Goal: Task Accomplishment & Management: Use online tool/utility

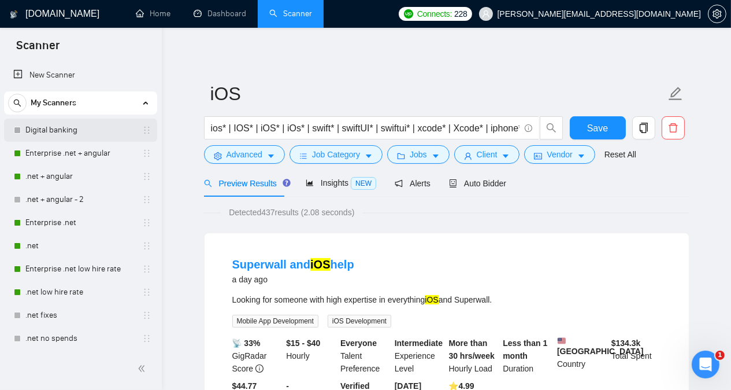
click at [95, 129] on link "Digital banking" at bounding box center [80, 130] width 110 height 23
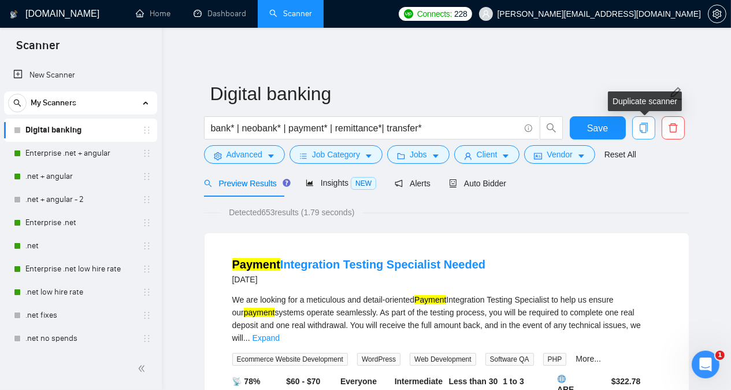
click at [636, 130] on span "copy" at bounding box center [644, 128] width 22 height 10
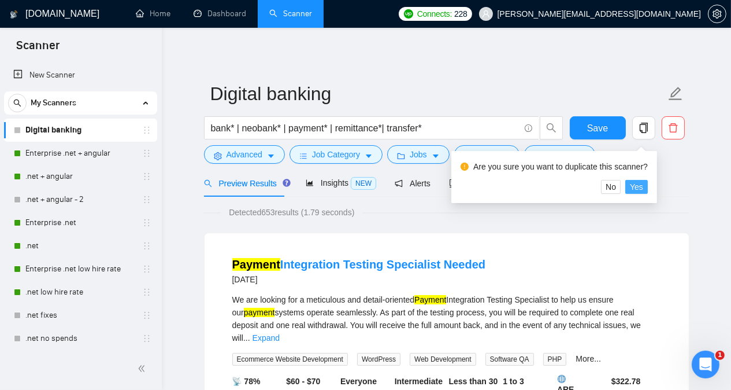
click at [640, 187] on span "Yes" at bounding box center [636, 186] width 13 height 13
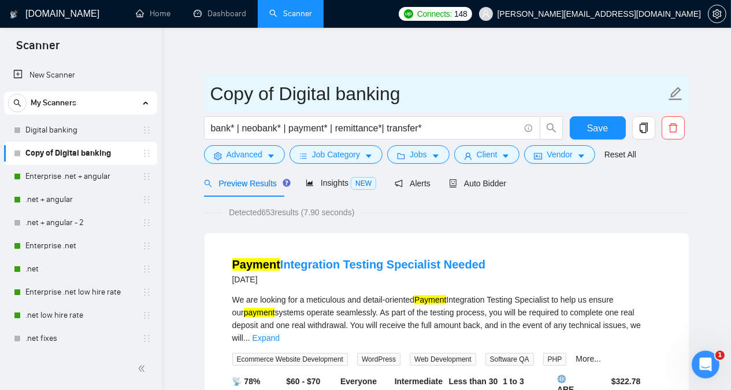
drag, startPoint x: 410, startPoint y: 94, endPoint x: 209, endPoint y: 97, distance: 201.2
click at [209, 97] on span "Copy of Digital banking" at bounding box center [447, 93] width 486 height 36
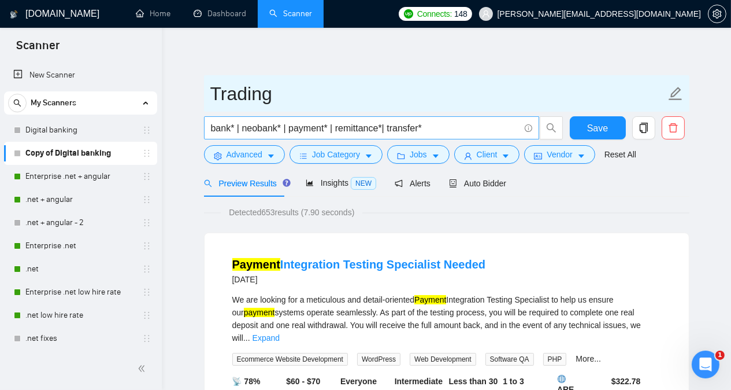
type input "Trading"
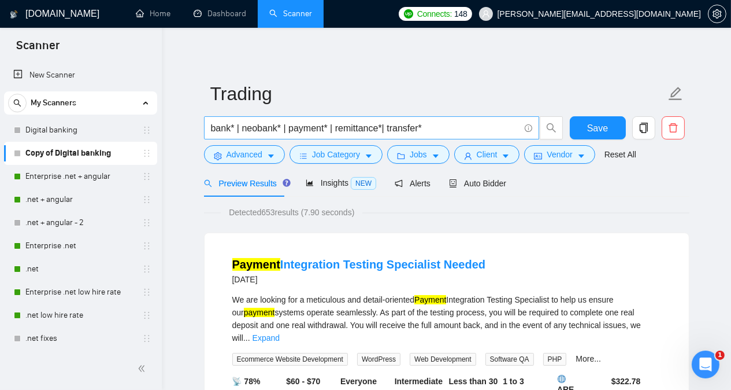
click at [221, 127] on input "bank* | neobank* | payment* | remittance*| transfer*" at bounding box center [365, 128] width 309 height 14
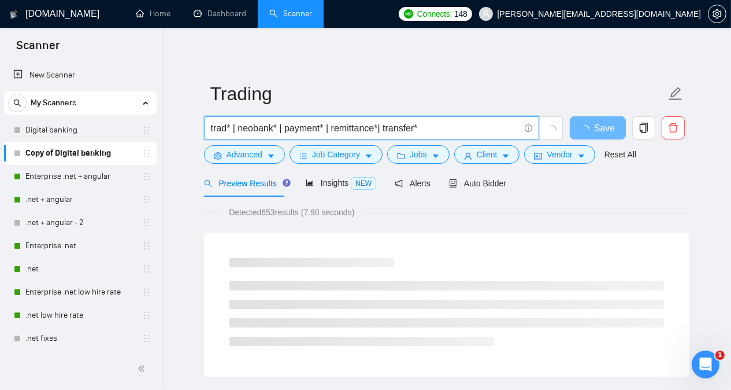
drag, startPoint x: 238, startPoint y: 128, endPoint x: 420, endPoint y: 125, distance: 181.6
click at [420, 125] on input "trad* | neobank* | payment* | remittance*| transfer*" at bounding box center [365, 128] width 309 height 14
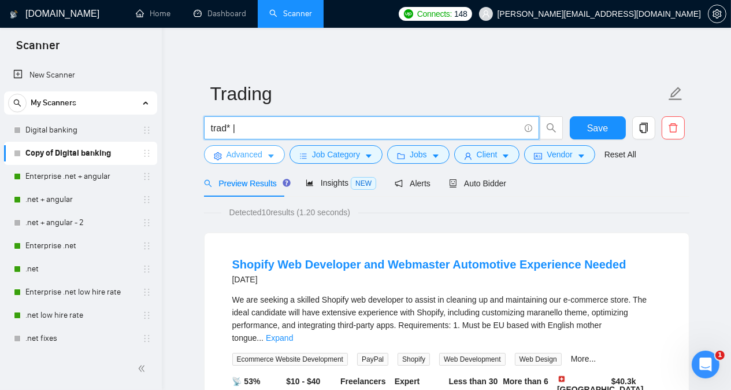
type input "trad* |"
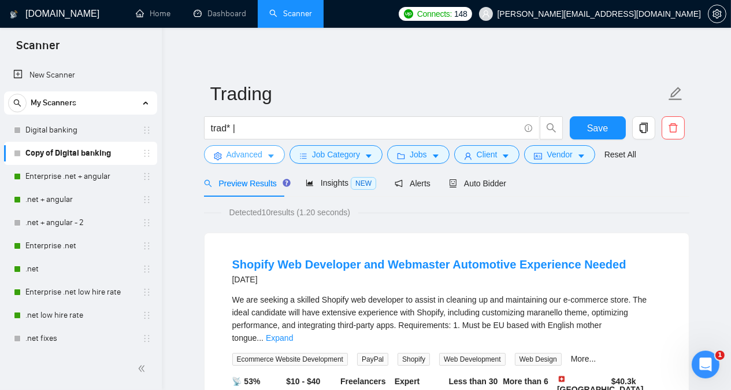
click at [262, 158] on button "Advanced" at bounding box center [244, 154] width 81 height 19
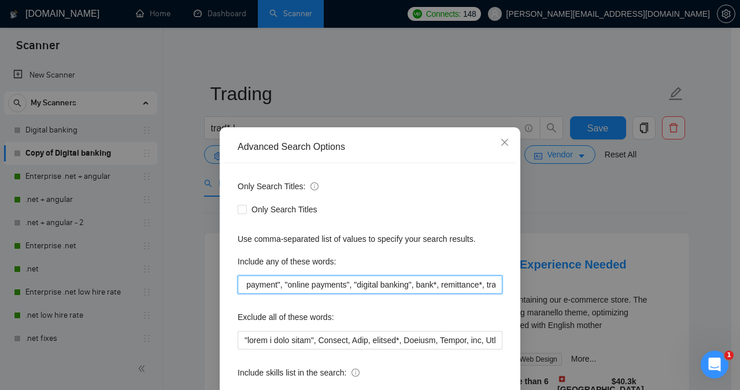
scroll to position [0, 87]
drag, startPoint x: 241, startPoint y: 284, endPoint x: 493, endPoint y: 282, distance: 252.7
click at [493, 282] on input "neobank*, "online payment", "online payments", "digital banking", bank*, remitt…" at bounding box center [370, 284] width 265 height 19
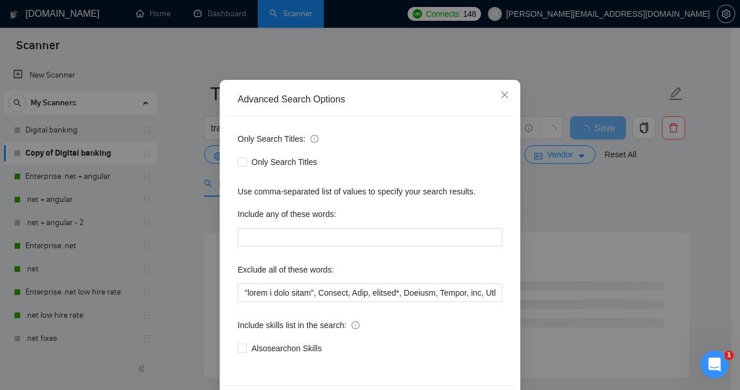
scroll to position [90, 0]
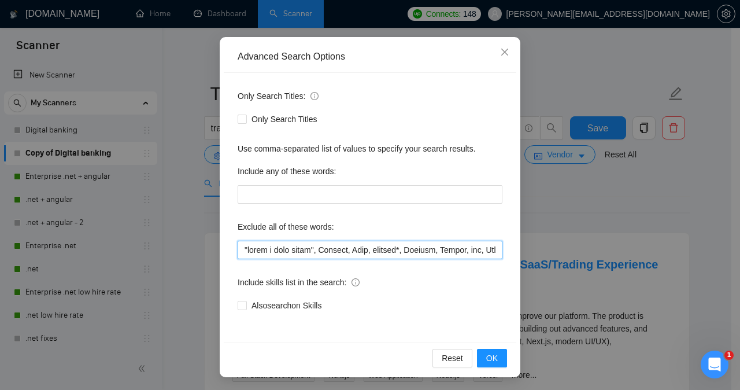
click at [472, 250] on input "text" at bounding box center [370, 250] width 265 height 19
type input ""lorem i dolo sitam", Consect, Adip, elitsed*, Doeiusm, Tempor, Incidi, Utlabor…"
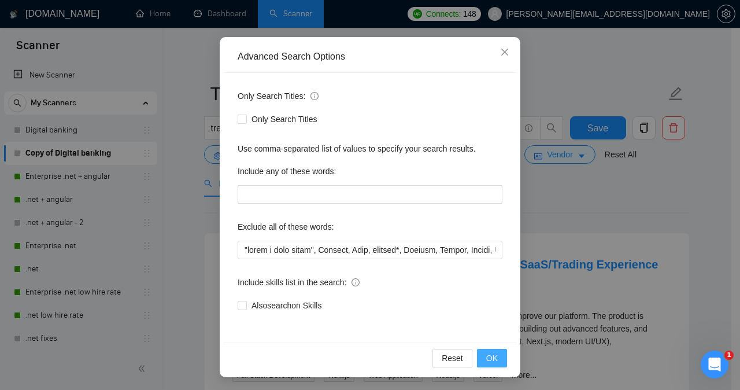
click at [486, 359] on span "OK" at bounding box center [492, 358] width 12 height 13
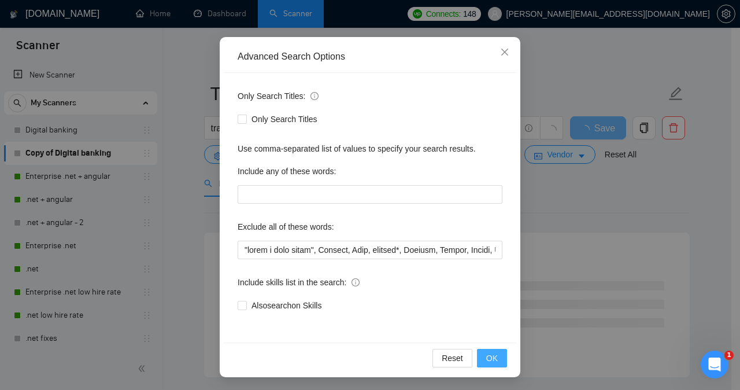
scroll to position [33, 0]
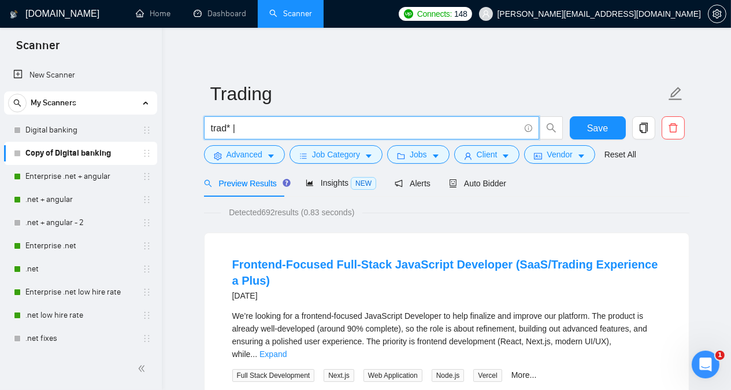
click at [276, 127] on input "trad* |" at bounding box center [365, 128] width 309 height 14
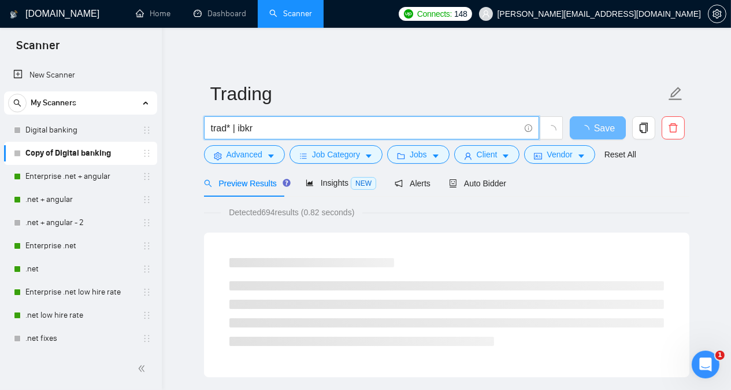
type input "trad* | ibkr"
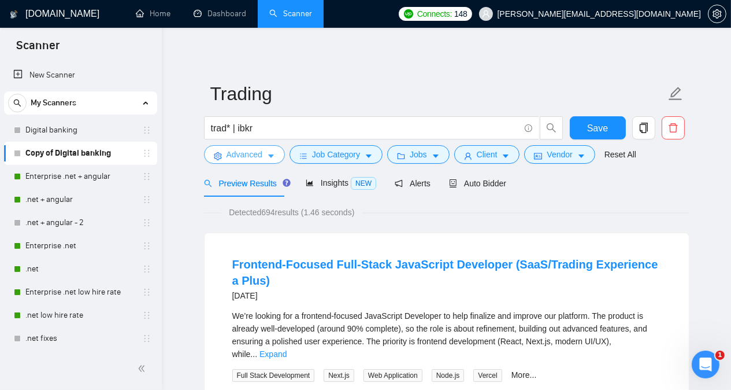
click at [255, 159] on span "Advanced" at bounding box center [245, 154] width 36 height 13
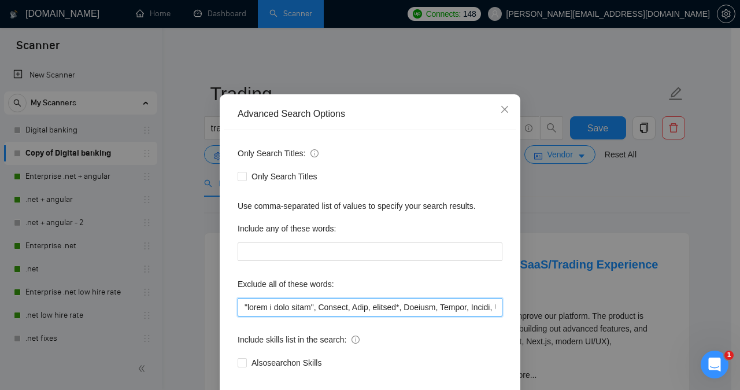
click at [283, 316] on input "text" at bounding box center [370, 307] width 265 height 19
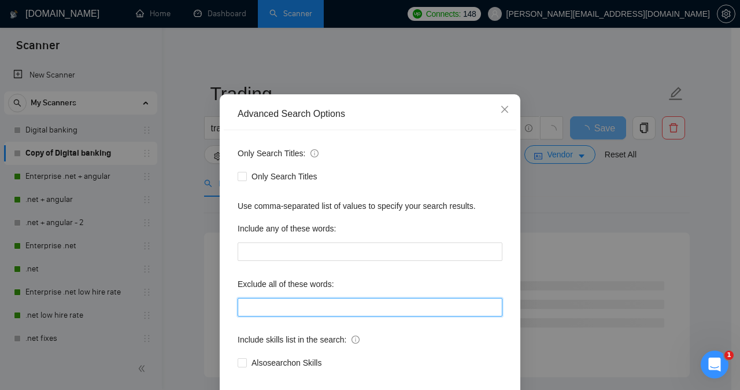
paste input ""lorem i dolo sitam", Consect, Adip, elitsed*, Doeiusm, Tempor, Incidi, Utlabor…"
type input ""lorem i dolo sitam", Consect, Adip, elitsed*, Doeiusm, Tempor, Incidi, Utlabor…"
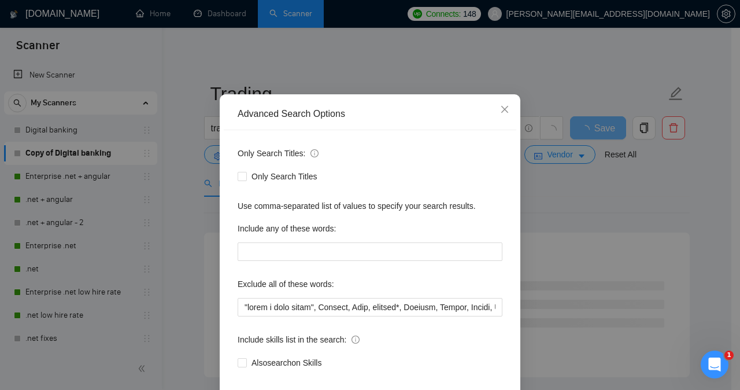
scroll to position [91, 0]
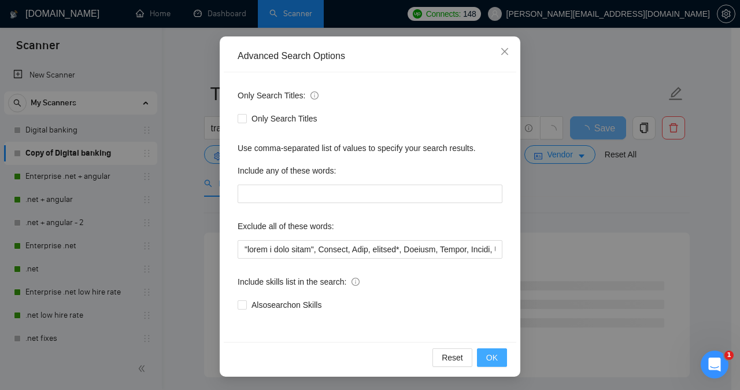
click at [488, 357] on span "OK" at bounding box center [492, 357] width 12 height 13
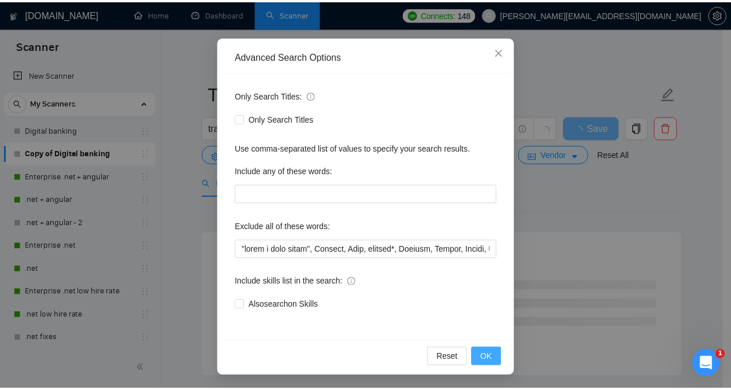
scroll to position [33, 0]
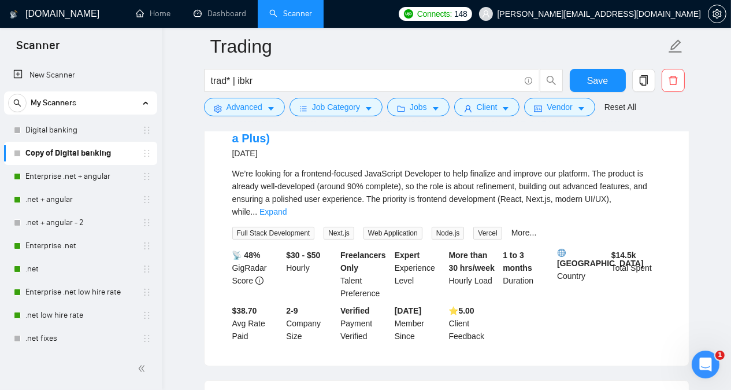
scroll to position [162, 0]
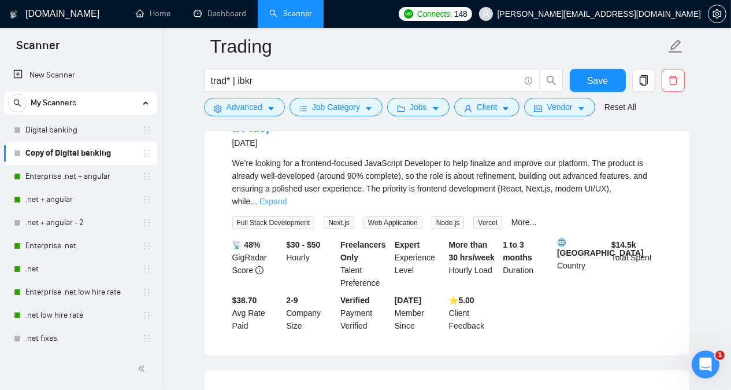
click at [287, 197] on link "Expand" at bounding box center [273, 201] width 27 height 9
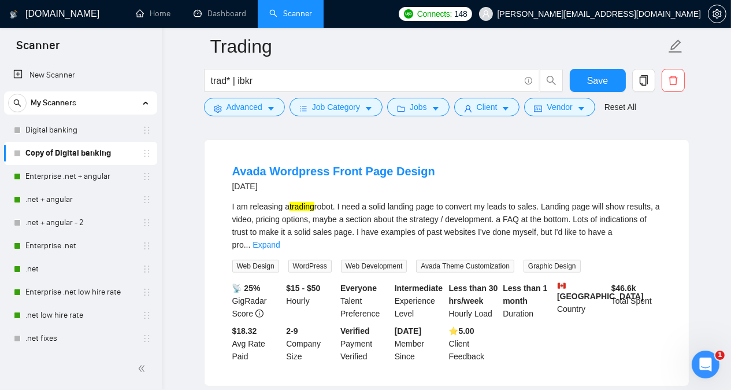
scroll to position [555, 0]
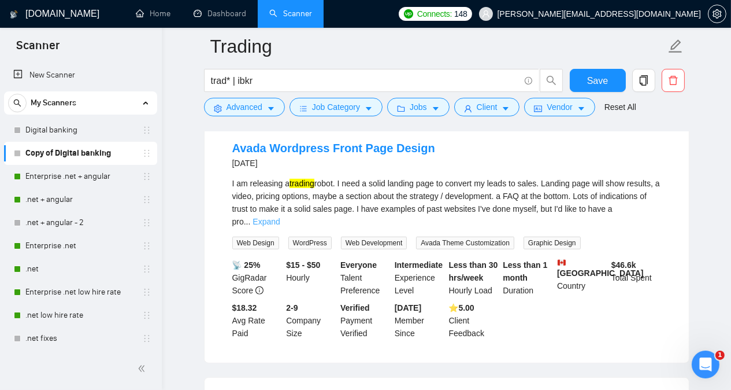
click at [280, 218] on link "Expand" at bounding box center [266, 221] width 27 height 9
click at [680, 213] on div "Avada Wordpress Front Page Design [DATE] I am releasing a trading robot. I need…" at bounding box center [447, 240] width 484 height 246
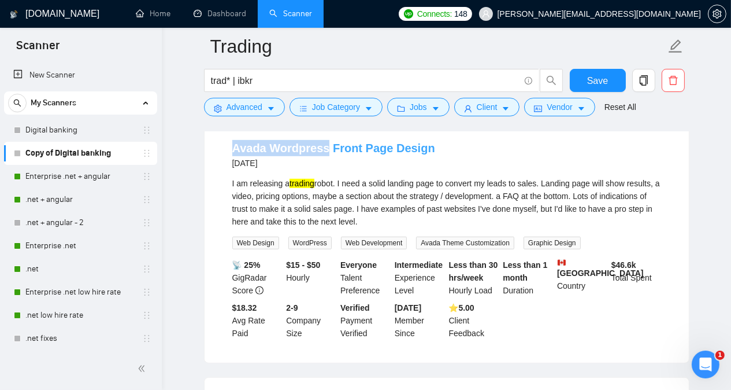
drag, startPoint x: 228, startPoint y: 158, endPoint x: 321, endPoint y: 160, distance: 93.7
click at [321, 160] on li "Avada Wordpress Front Page Design [DATE] I am releasing a trading robot. I need…" at bounding box center [447, 240] width 457 height 218
copy link "Avada Wordpress"
click at [228, 105] on span "Advanced" at bounding box center [245, 107] width 36 height 13
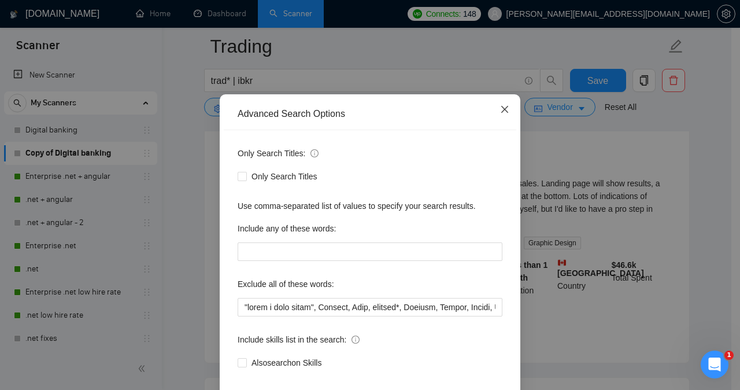
click at [501, 113] on icon "close" at bounding box center [504, 109] width 7 height 7
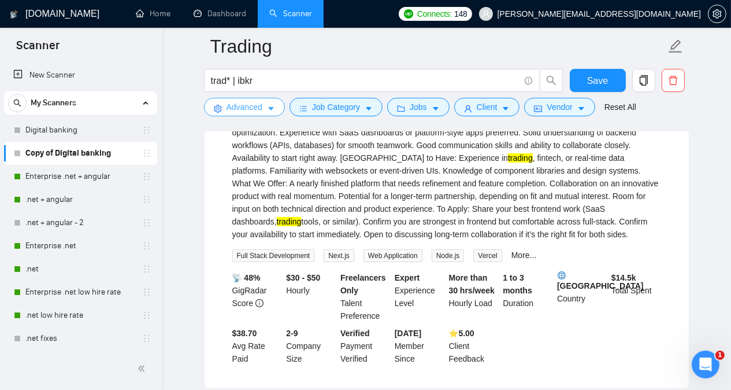
scroll to position [290, 0]
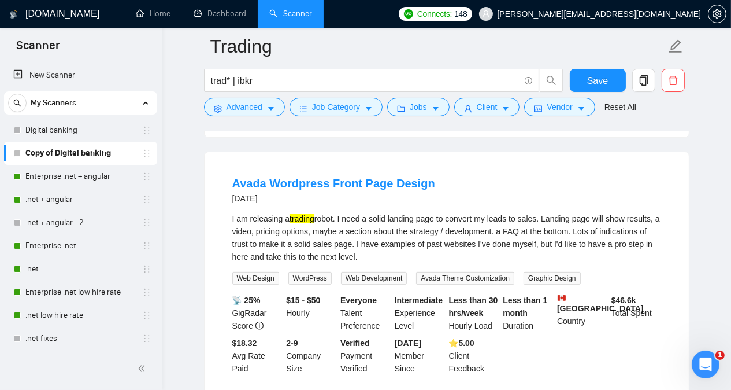
scroll to position [521, 0]
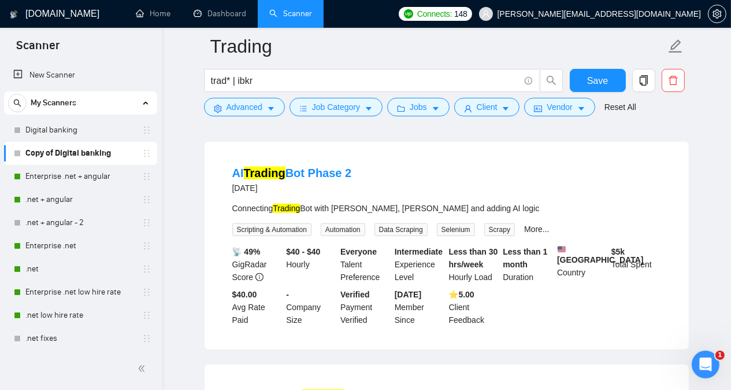
scroll to position [822, 0]
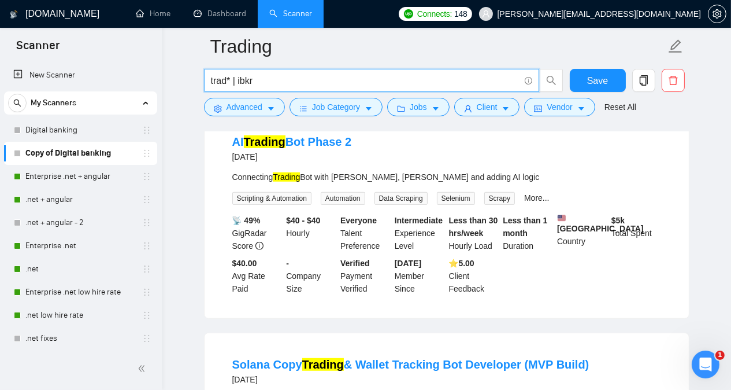
click at [285, 82] on input "trad* | ibkr" at bounding box center [365, 80] width 309 height 14
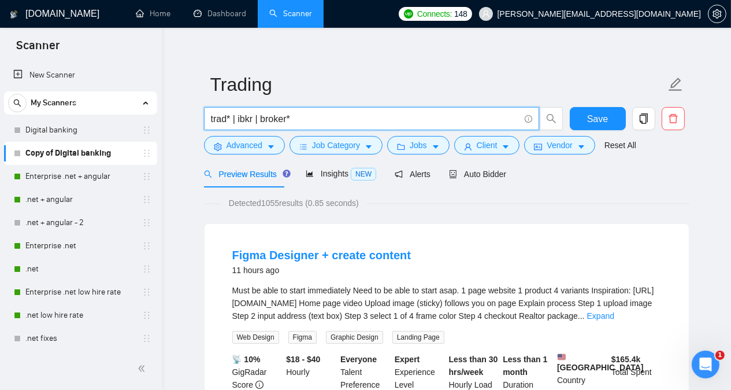
scroll to position [0, 0]
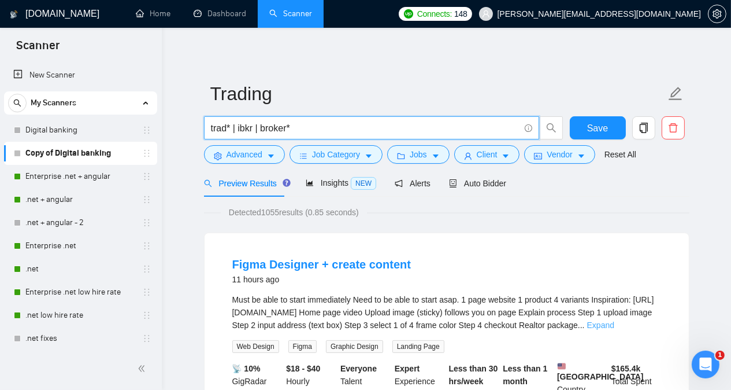
type input "trad* | ibkr | broker*"
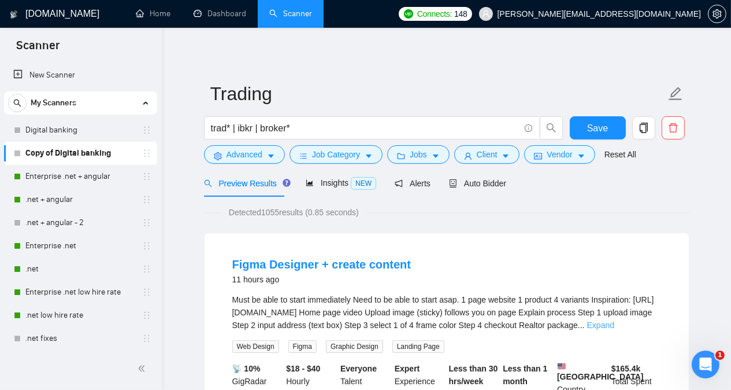
click at [615, 327] on link "Expand" at bounding box center [600, 324] width 27 height 9
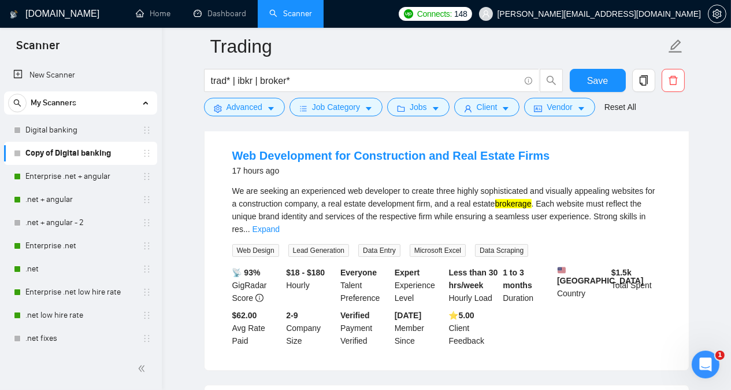
scroll to position [393, 0]
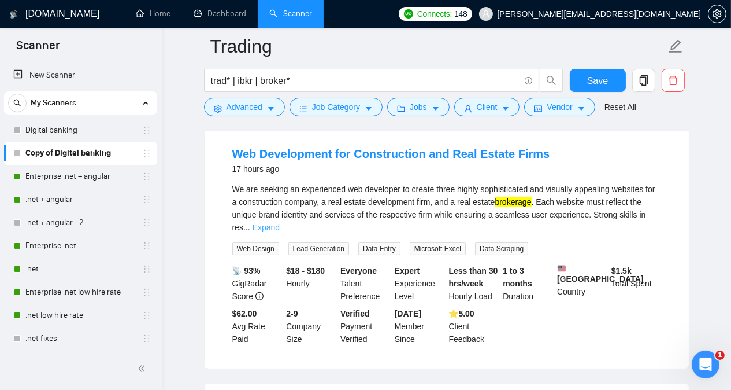
click at [280, 223] on link "Expand" at bounding box center [266, 227] width 27 height 9
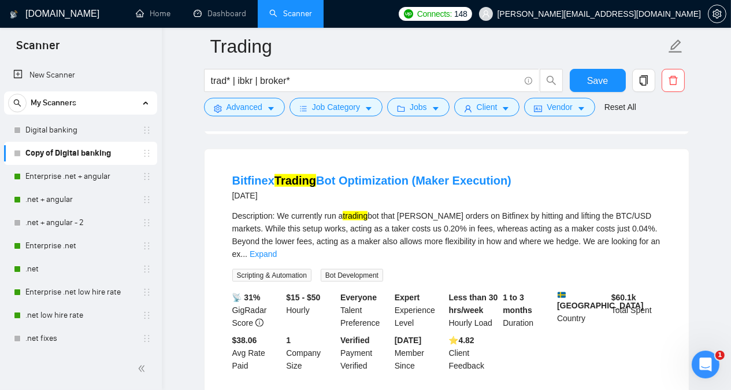
scroll to position [1688, 0]
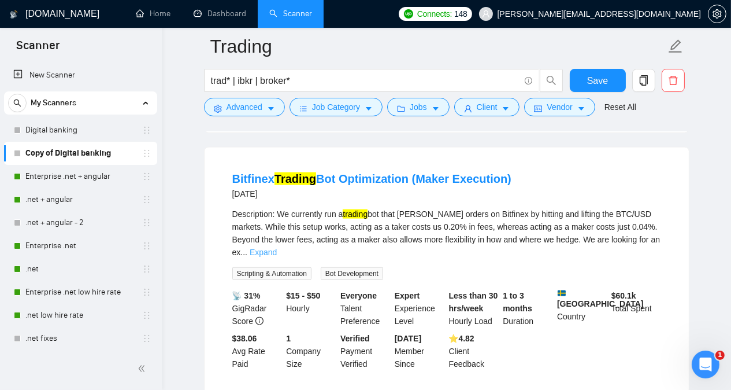
click at [277, 247] on link "Expand" at bounding box center [263, 251] width 27 height 9
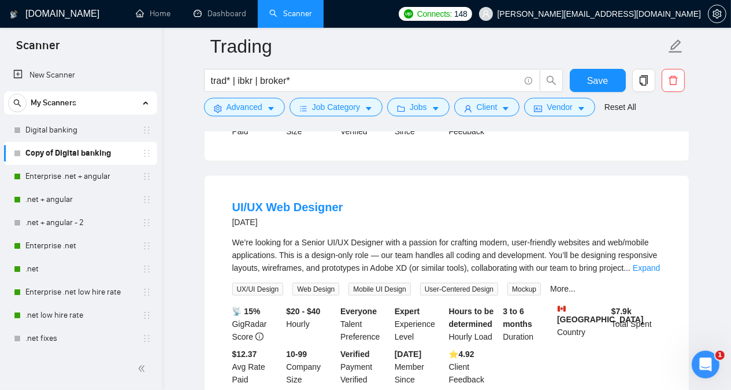
scroll to position [2058, 0]
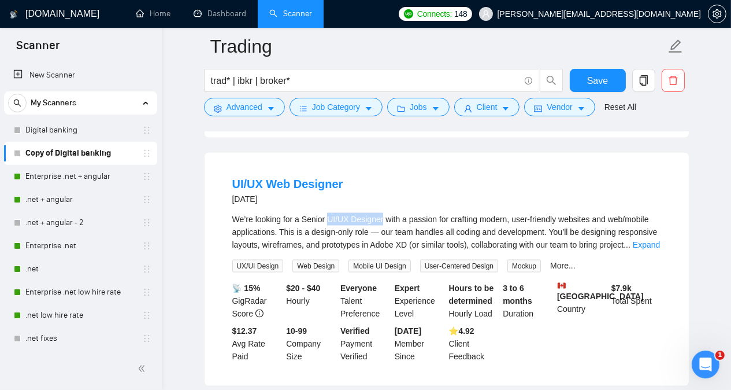
drag, startPoint x: 327, startPoint y: 219, endPoint x: 383, endPoint y: 218, distance: 56.1
click at [383, 218] on div "We’re looking for a Senior UI/UX Designer with a passion for crafting modern, u…" at bounding box center [446, 232] width 429 height 38
copy div "UI/UX Designer"
click at [646, 243] on link "Expand" at bounding box center [646, 244] width 27 height 9
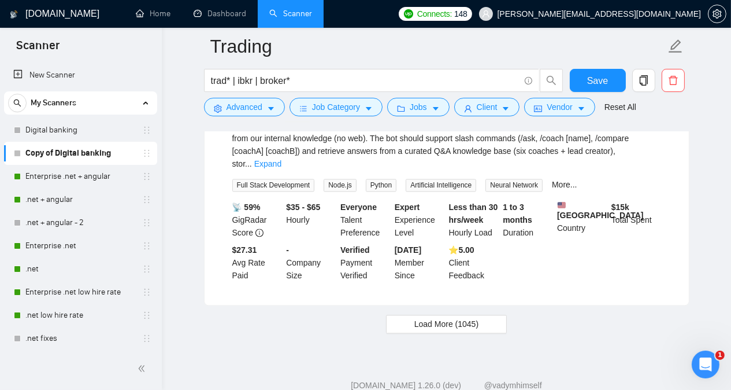
scroll to position [2800, 0]
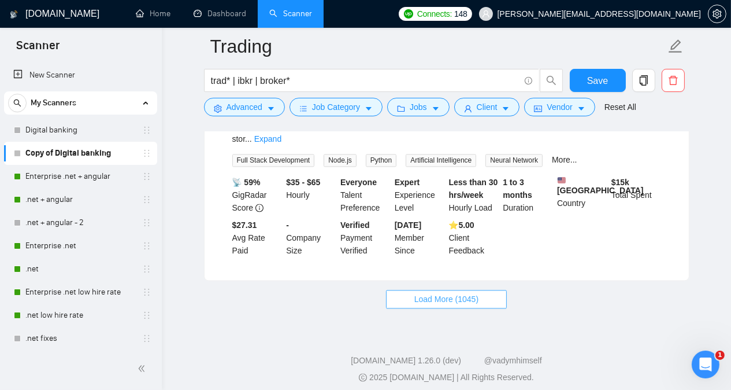
click at [472, 293] on span "Load More (1045)" at bounding box center [447, 299] width 64 height 13
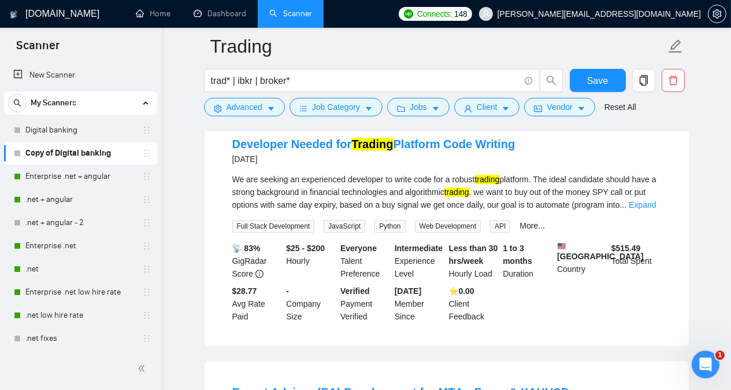
scroll to position [3702, 0]
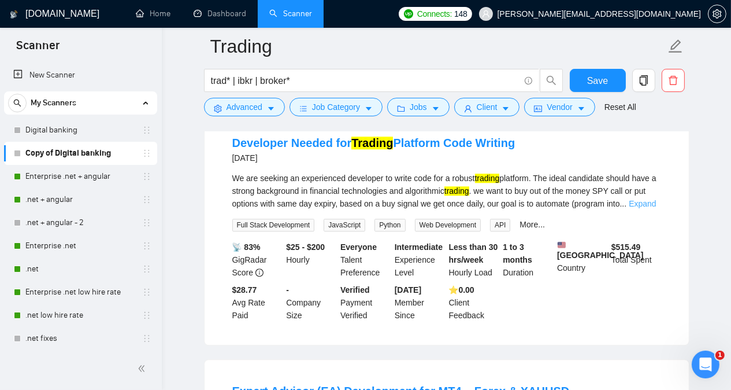
click at [641, 208] on link "Expand" at bounding box center [642, 203] width 27 height 9
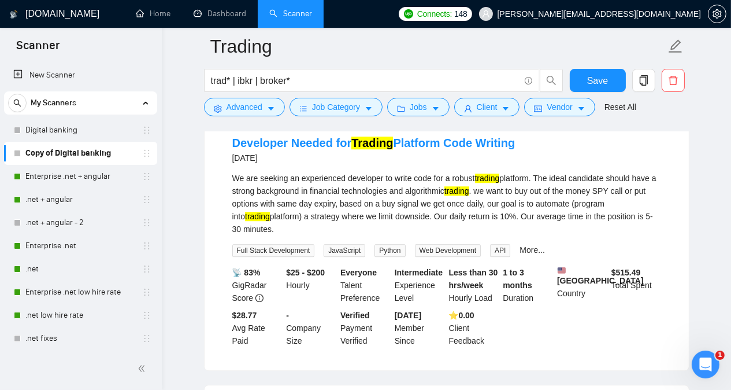
click at [676, 213] on div "Developer Needed for Trading Platform Code Writing [DATE] We are seeking an exp…" at bounding box center [447, 241] width 484 height 258
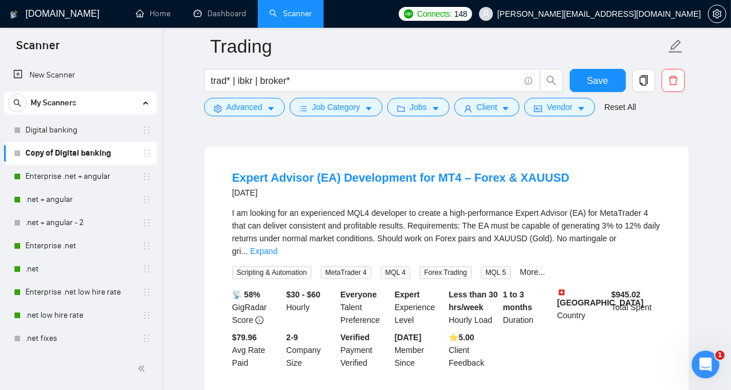
scroll to position [3956, 0]
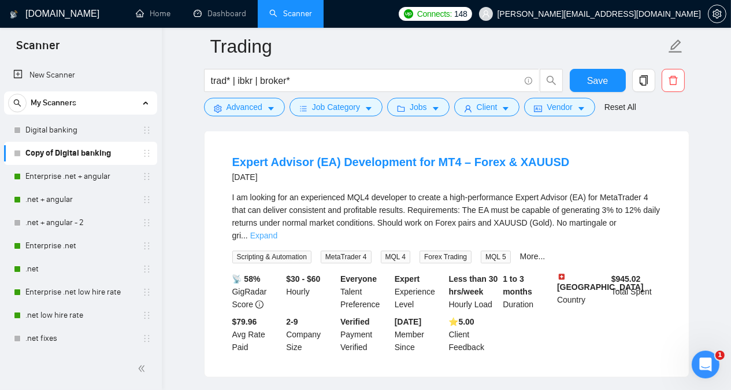
click at [278, 231] on link "Expand" at bounding box center [263, 235] width 27 height 9
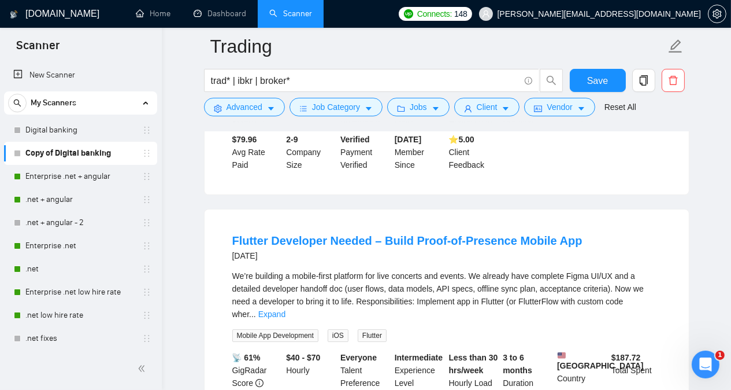
scroll to position [4303, 0]
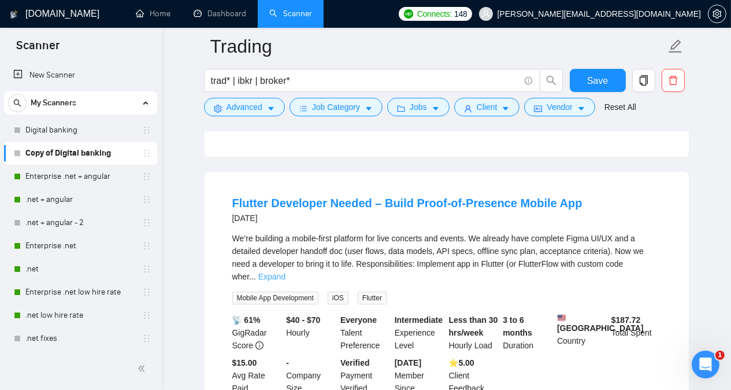
click at [286, 272] on link "Expand" at bounding box center [271, 276] width 27 height 9
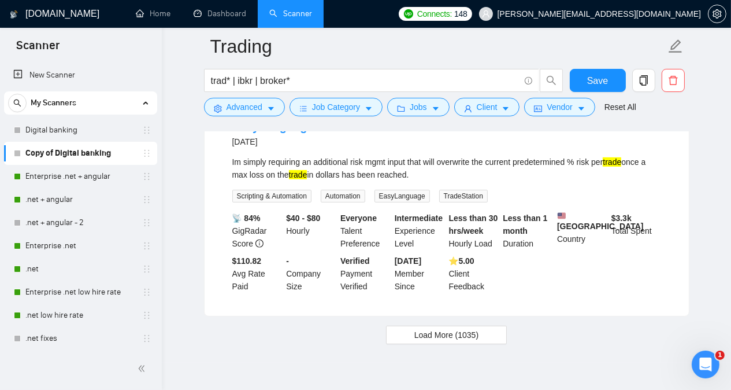
scroll to position [5588, 0]
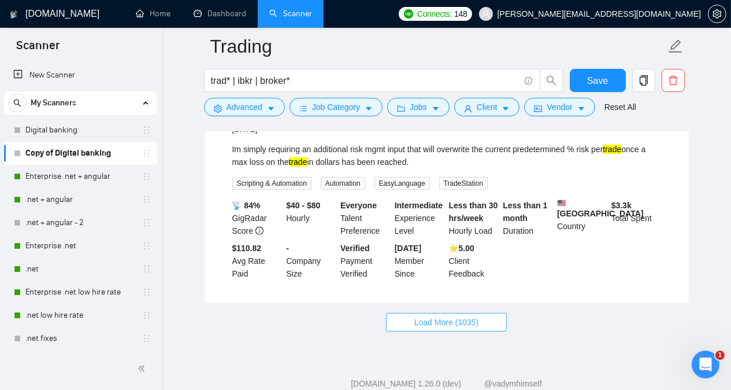
click at [460, 316] on span "Load More (1035)" at bounding box center [447, 322] width 64 height 13
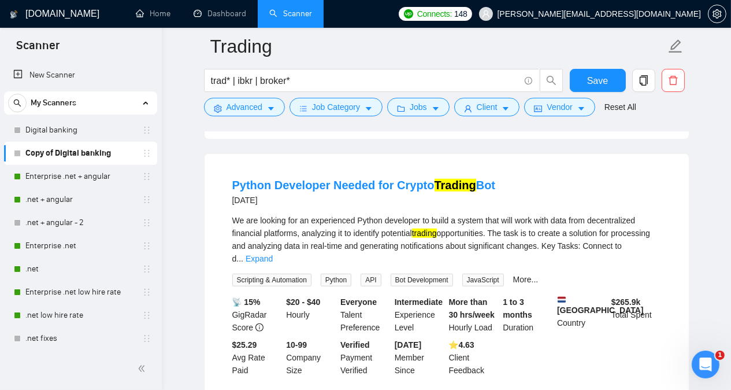
scroll to position [5749, 0]
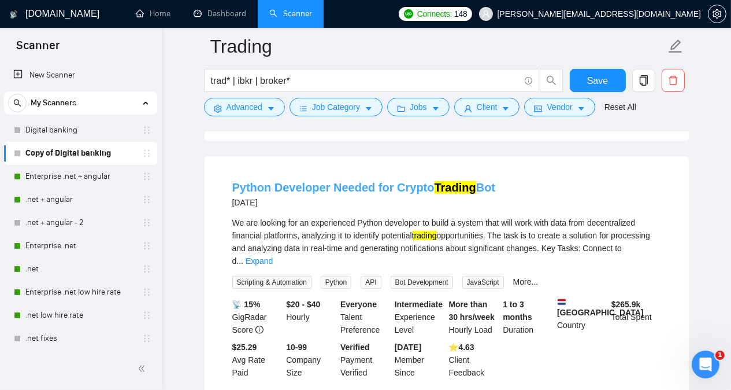
click at [410, 181] on link "Python Developer Needed for Crypto Trading Bot" at bounding box center [364, 187] width 264 height 13
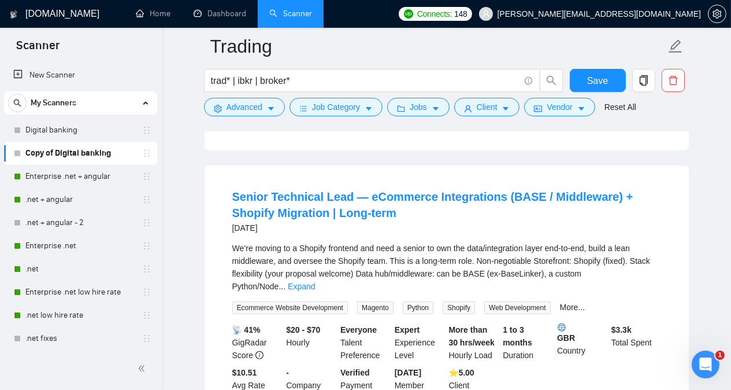
scroll to position [6004, 0]
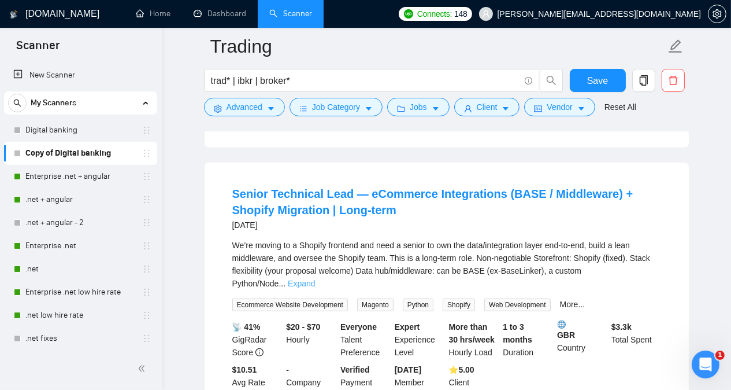
click at [315, 279] on link "Expand" at bounding box center [301, 283] width 27 height 9
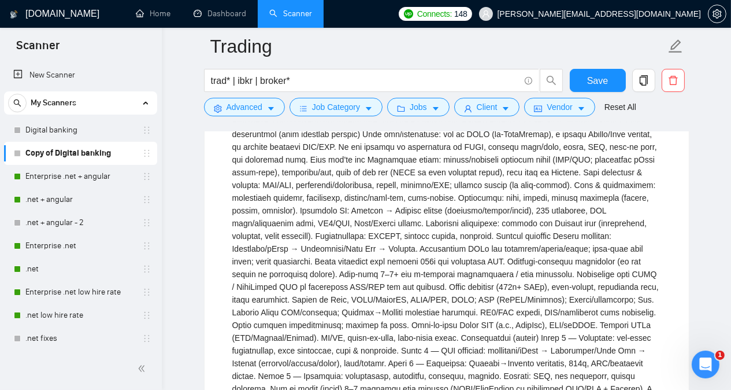
scroll to position [6166, 0]
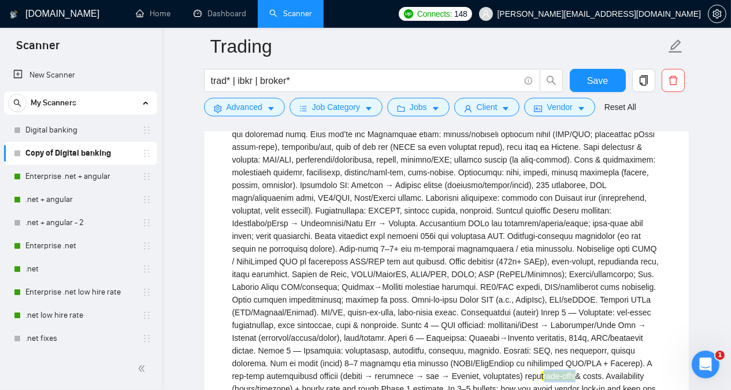
drag, startPoint x: 397, startPoint y: 333, endPoint x: 430, endPoint y: 332, distance: 33.0
click at [542, 371] on mark "trade-offs" at bounding box center [559, 375] width 34 height 9
drag, startPoint x: 397, startPoint y: 334, endPoint x: 430, endPoint y: 330, distance: 33.8
click at [542, 371] on mark "trade-offs" at bounding box center [559, 375] width 34 height 9
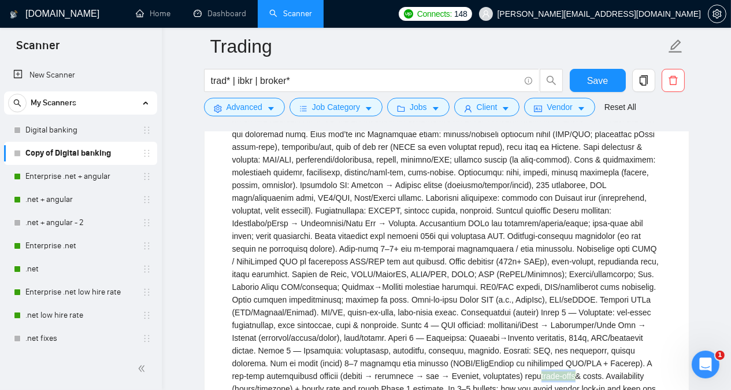
copy mark "trade-offs"
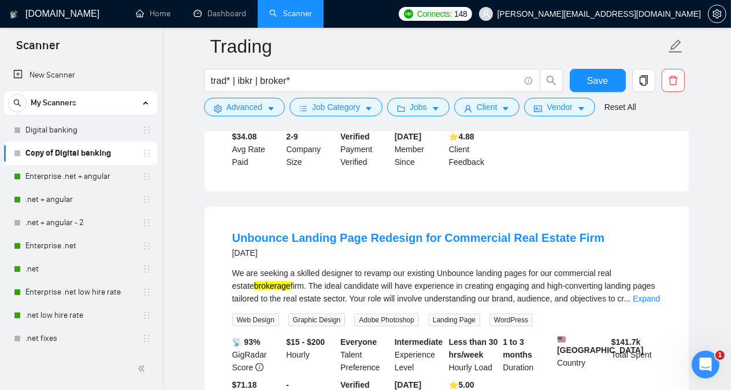
scroll to position [6790, 0]
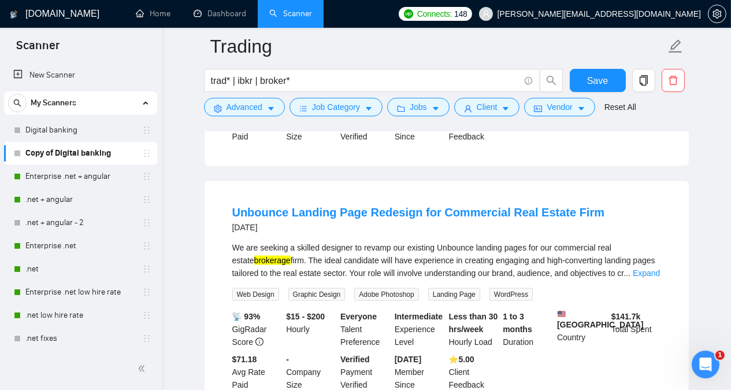
click at [452, 241] on div "We are seeking a skilled designer to revamp our existing Unbounce landing pages…" at bounding box center [446, 260] width 429 height 38
copy div "Unbounce"
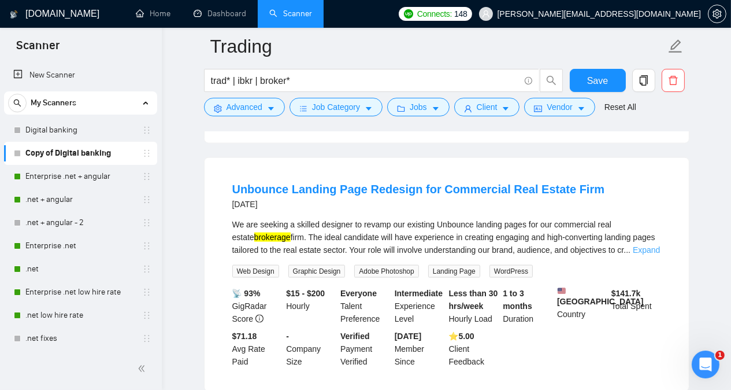
click at [657, 245] on link "Expand" at bounding box center [646, 249] width 27 height 9
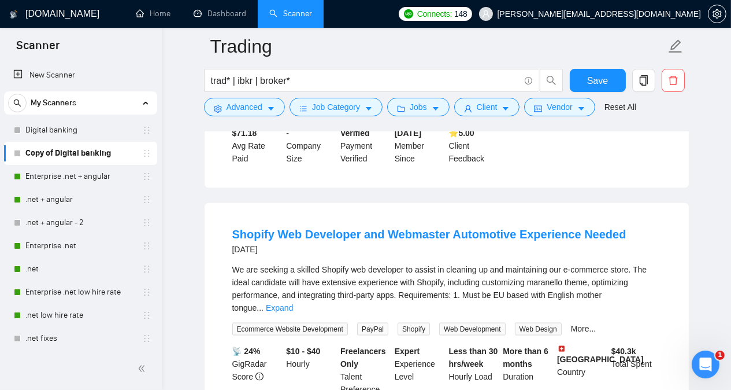
scroll to position [7068, 0]
click at [293, 302] on link "Expand" at bounding box center [279, 306] width 27 height 9
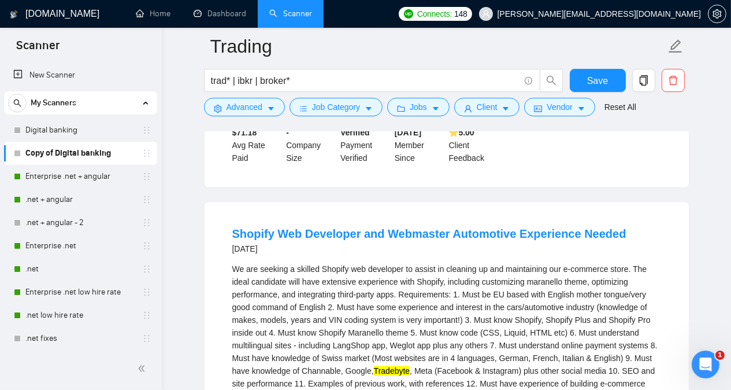
click at [335, 262] on div "We are seeking a skilled Shopify web developer to assist in cleaning up and mai…" at bounding box center [446, 351] width 429 height 178
copy div "Shopify"
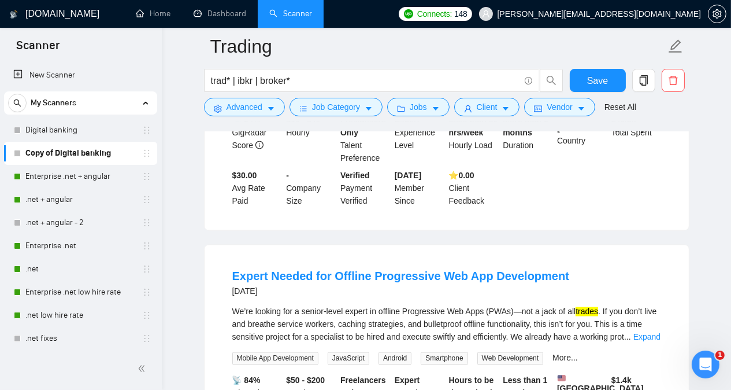
scroll to position [7461, 0]
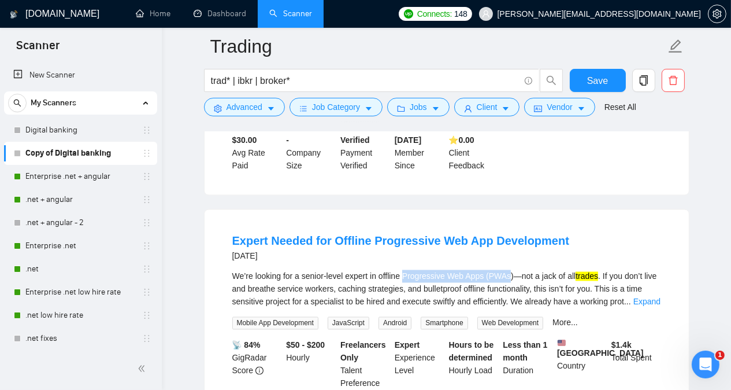
drag, startPoint x: 404, startPoint y: 219, endPoint x: 509, endPoint y: 214, distance: 105.9
click at [509, 270] on div "We’re looking for a senior-level expert in offline Progressive Web Apps (PWAs)—…" at bounding box center [446, 289] width 429 height 38
copy div "Progressive Web Apps (PWAs"
click at [648, 297] on link "Expand" at bounding box center [647, 301] width 27 height 9
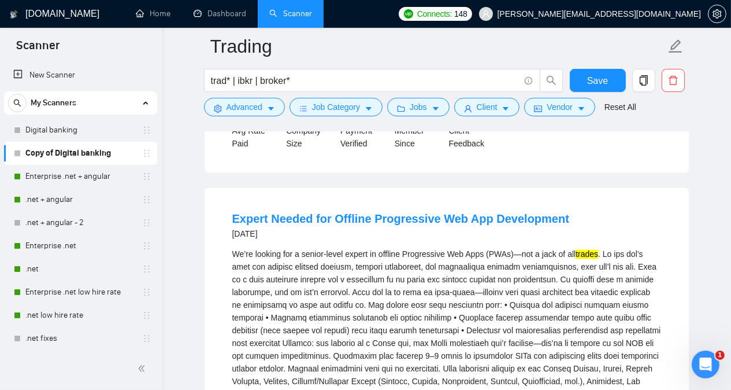
scroll to position [7484, 0]
click at [641, 210] on div "Expert Needed for Offline Progressive Web App Development [DATE]" at bounding box center [446, 225] width 429 height 30
drag, startPoint x: 539, startPoint y: 196, endPoint x: 597, endPoint y: 194, distance: 57.9
click at [597, 247] on div "We’re looking for a senior-level expert in offline Progressive Web Apps (PWAs)—…" at bounding box center [446, 323] width 429 height 153
copy div "jack of all trades"
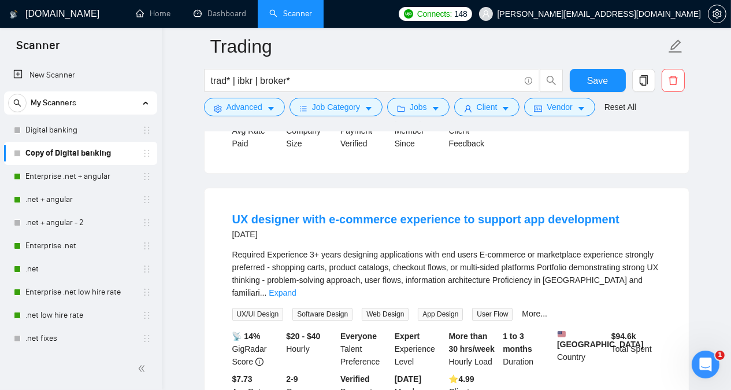
scroll to position [8640, 0]
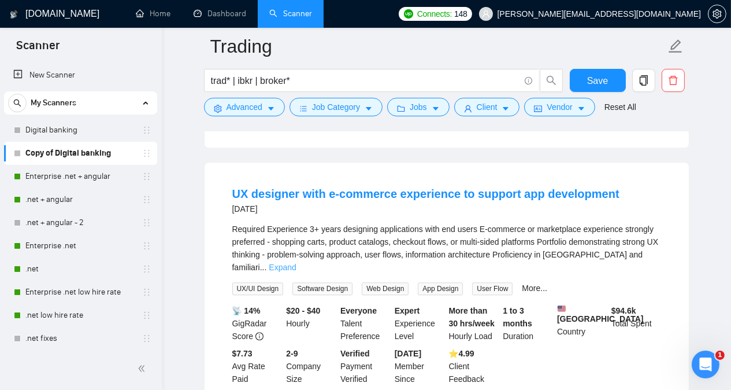
click at [296, 262] on link "Expand" at bounding box center [282, 266] width 27 height 9
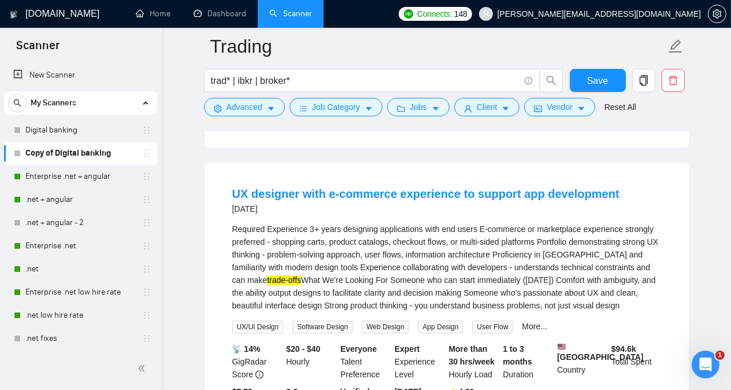
click at [687, 228] on div "UX designer with e-commerce experience to support app development [DATE] Requir…" at bounding box center [447, 304] width 484 height 284
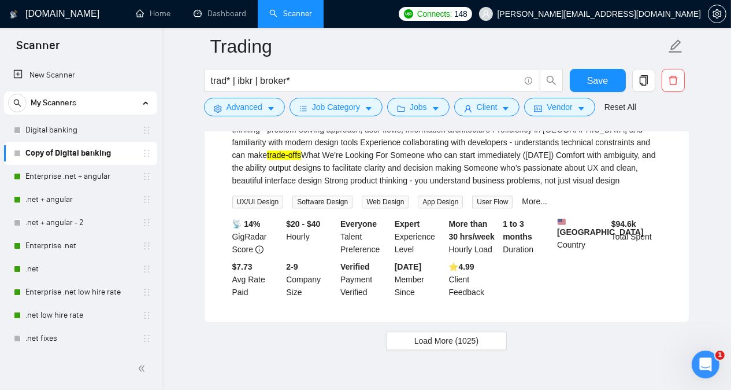
scroll to position [8773, 0]
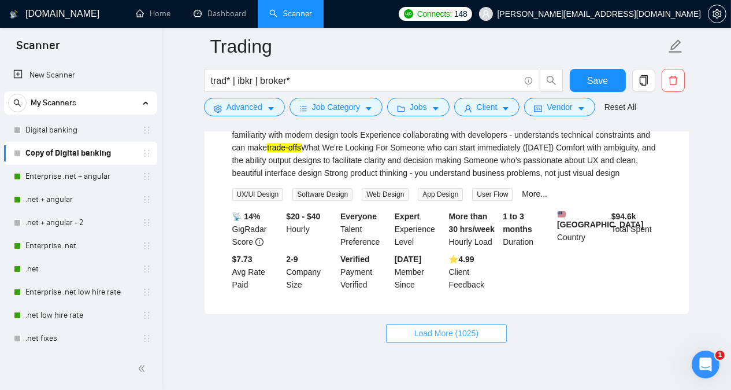
click at [479, 324] on button "Load More (1025)" at bounding box center [446, 333] width 121 height 19
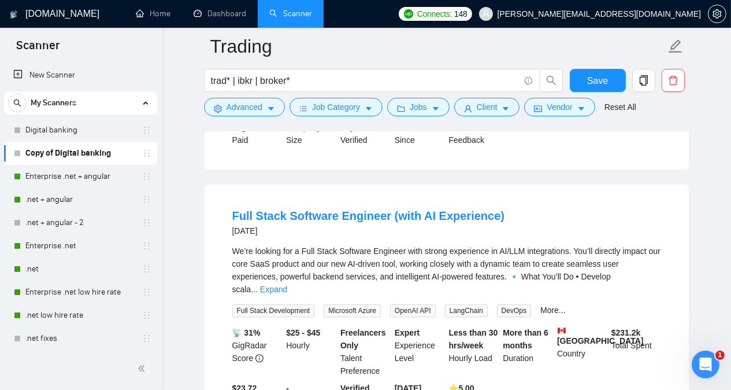
scroll to position [8958, 0]
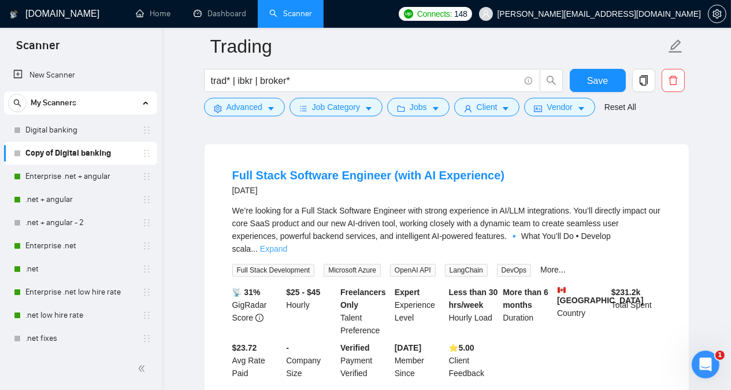
click at [287, 244] on link "Expand" at bounding box center [273, 248] width 27 height 9
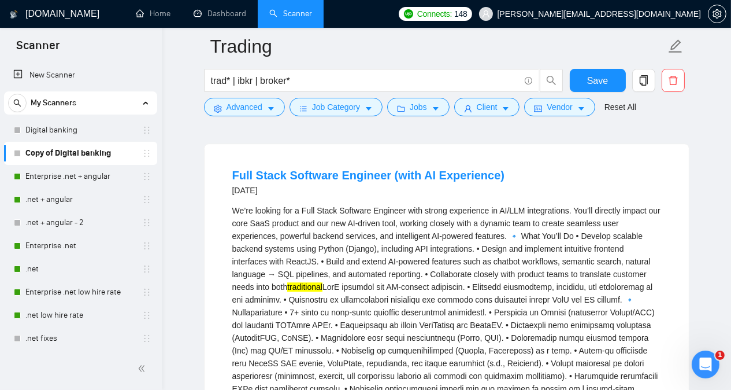
click at [287, 282] on mark "traditional" at bounding box center [304, 286] width 35 height 9
copy mark "traditional"
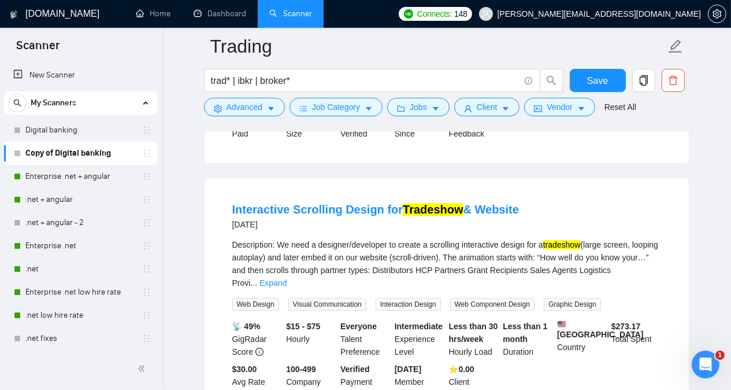
scroll to position [9351, 0]
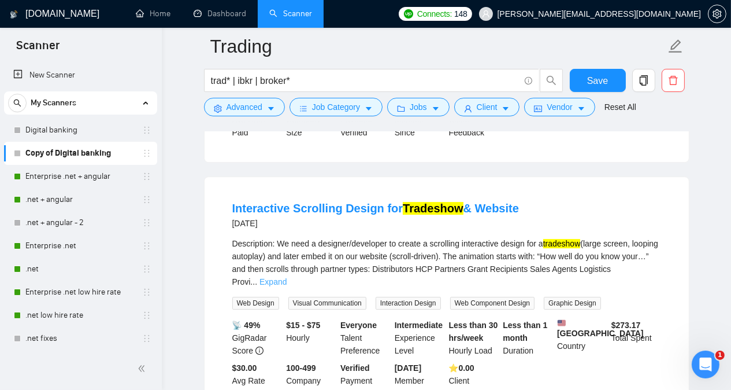
click at [287, 277] on link "Expand" at bounding box center [273, 281] width 27 height 9
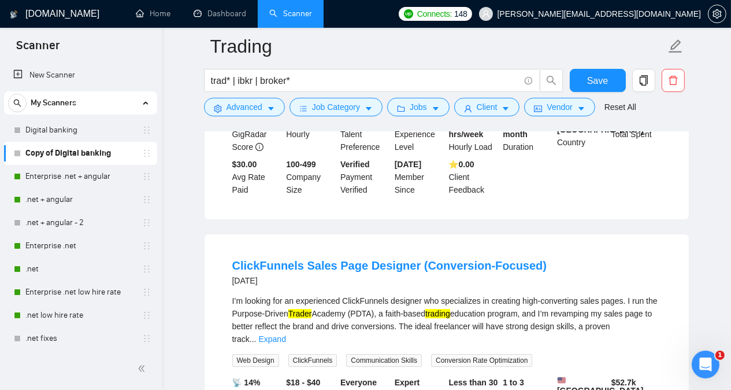
scroll to position [9628, 0]
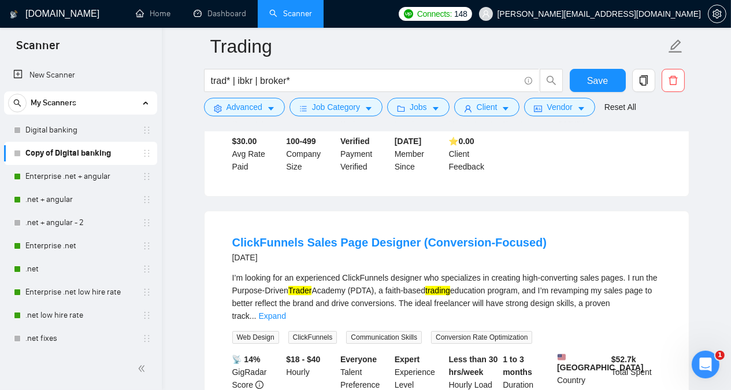
click at [376, 271] on div "I’m looking for an experienced ClickFunnels designer who specializes in creatin…" at bounding box center [446, 296] width 429 height 51
copy div "ClickFunnels"
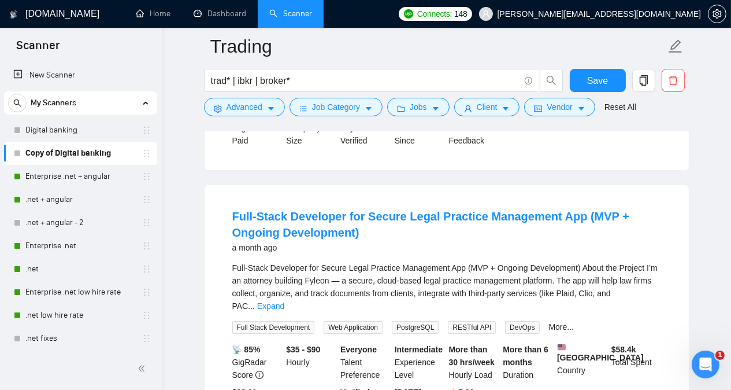
scroll to position [10438, 0]
click at [284, 300] on link "Expand" at bounding box center [270, 304] width 27 height 9
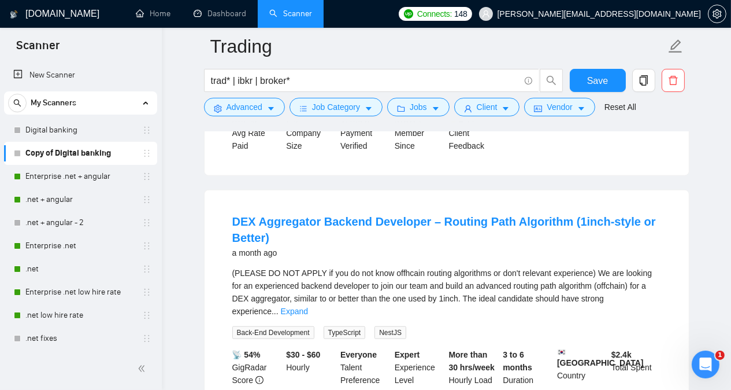
scroll to position [11455, 0]
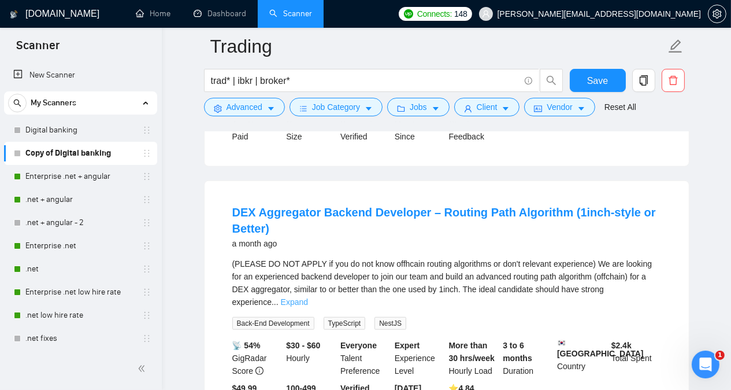
click at [308, 297] on link "Expand" at bounding box center [294, 301] width 27 height 9
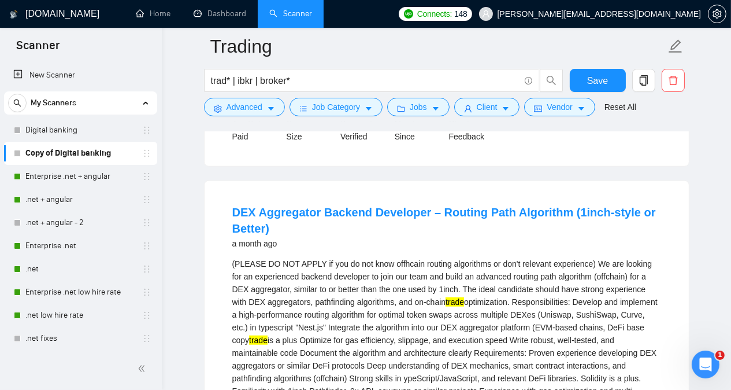
click at [679, 247] on div "DEX Aggregator Backend Developer – Routing Path Algorithm (1inch-style or Bette…" at bounding box center [447, 382] width 484 height 402
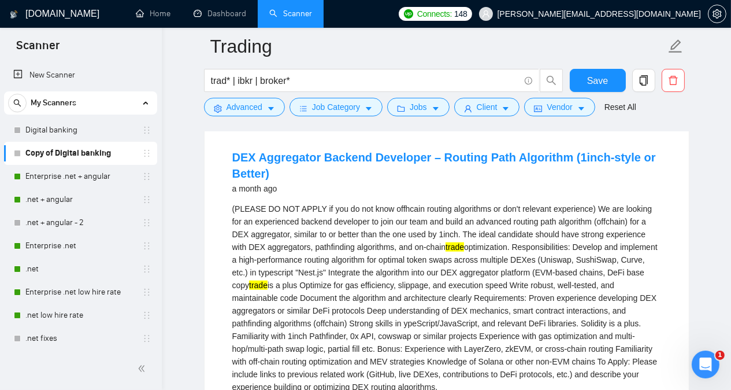
scroll to position [11524, 0]
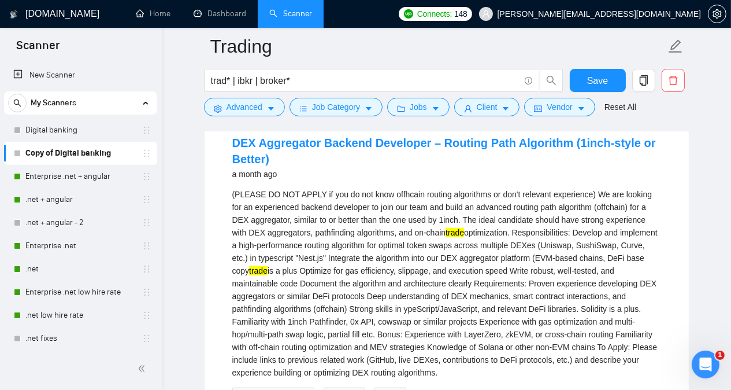
click at [590, 194] on div "(PLEASE DO NOT APPLY if you do not know offhcain routing algorithms or don't re…" at bounding box center [446, 283] width 429 height 191
copy div "DeFi"
click at [509, 246] on div "(PLEASE DO NOT APPLY if you do not know offhcain routing algorithms or don't re…" at bounding box center [446, 283] width 429 height 191
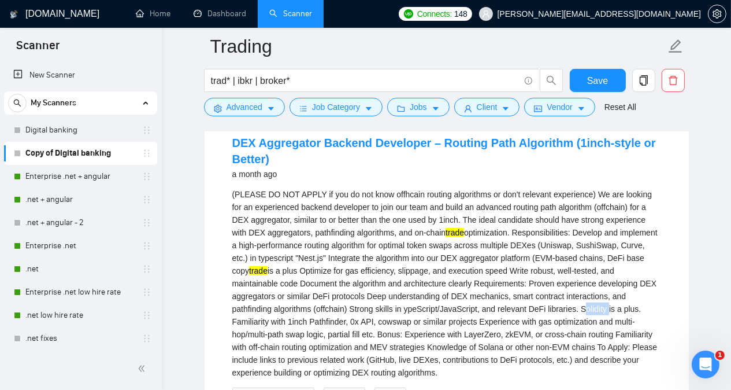
click at [509, 246] on div "(PLEASE DO NOT APPLY if you do not know offhcain routing algorithms or don't re…" at bounding box center [446, 283] width 429 height 191
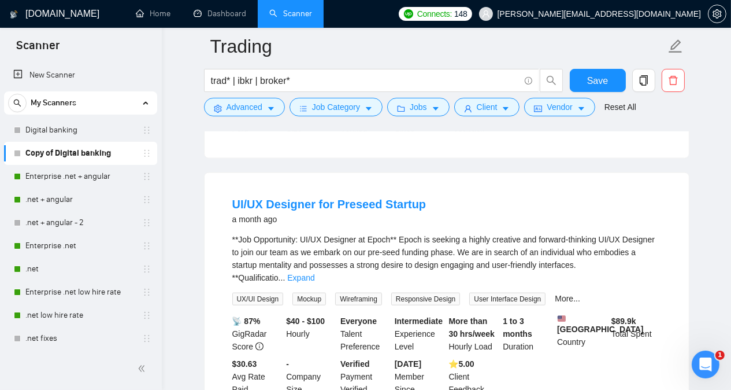
scroll to position [11878, 0]
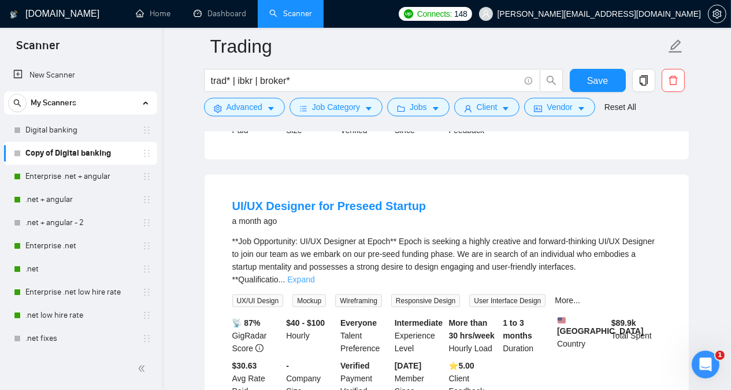
click at [315, 275] on link "Expand" at bounding box center [300, 279] width 27 height 9
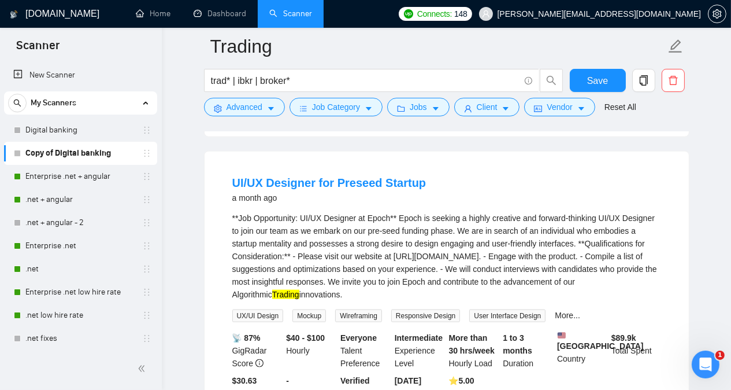
scroll to position [11855, 0]
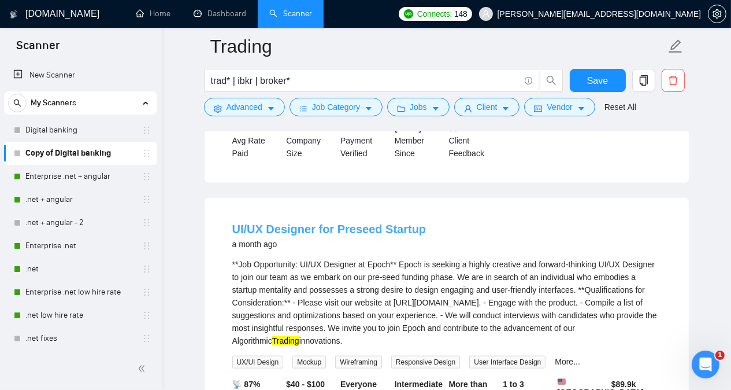
click at [381, 223] on link "UI/UX Designer for Preseed Startup" at bounding box center [329, 229] width 194 height 13
click at [675, 212] on li "UI/UX Designer for Preseed Startup a month ago **Job Opportunity: UI/UX Designe…" at bounding box center [447, 340] width 457 height 256
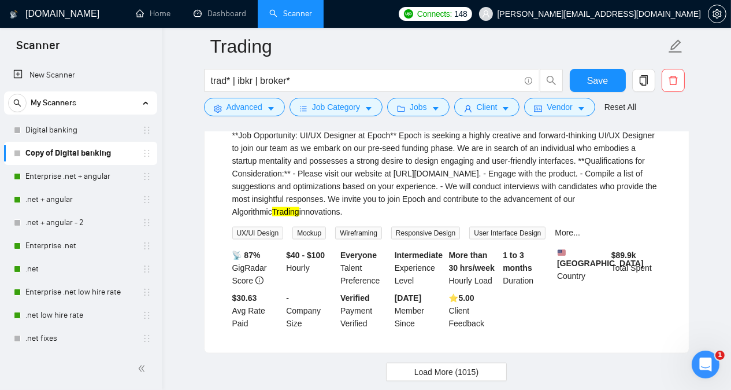
scroll to position [11998, 0]
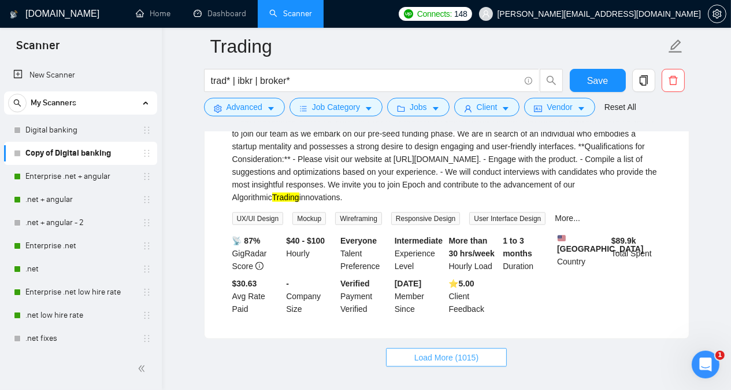
click at [457, 351] on span "Load More (1015)" at bounding box center [447, 357] width 64 height 13
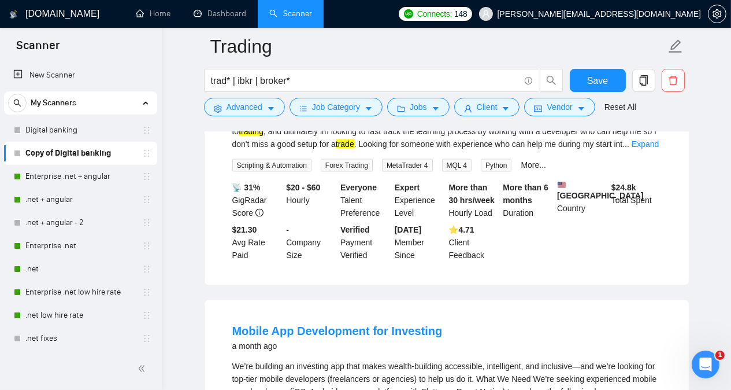
scroll to position [12600, 0]
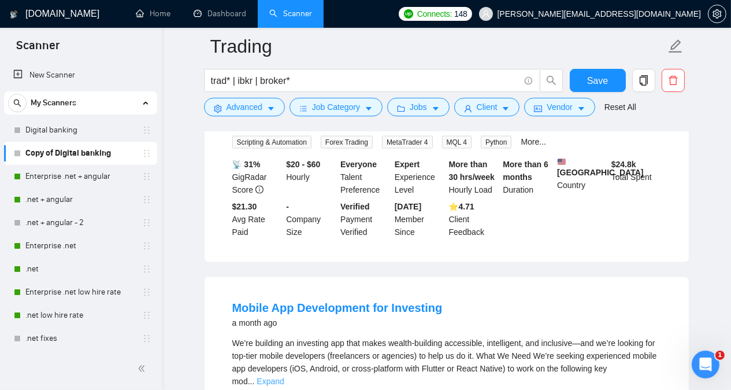
click at [284, 377] on link "Expand" at bounding box center [270, 381] width 27 height 9
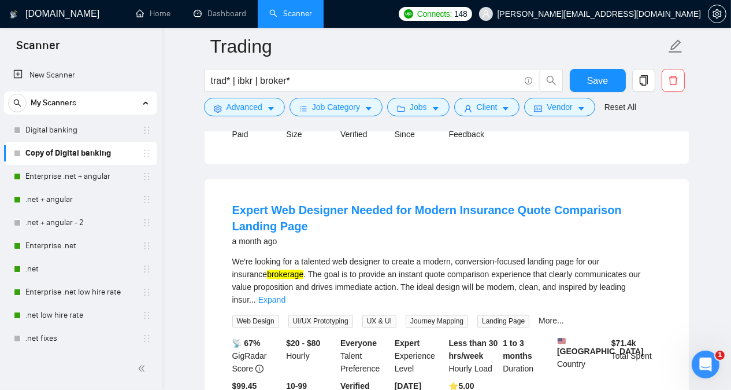
scroll to position [13247, 0]
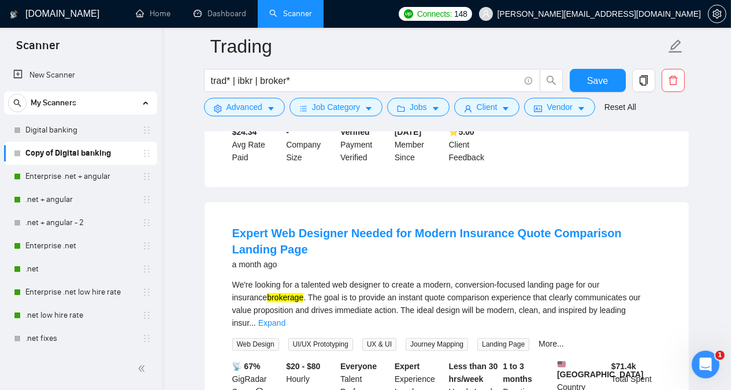
click at [267, 293] on mark "brokerage" at bounding box center [285, 297] width 36 height 9
click at [678, 202] on div "Expert Web Designer Needed for Modern Insurance Quote Comparison Landing Page a…" at bounding box center [447, 333] width 484 height 262
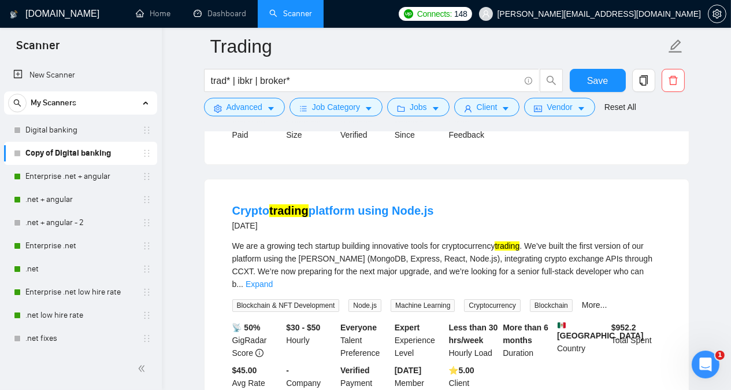
scroll to position [14602, 0]
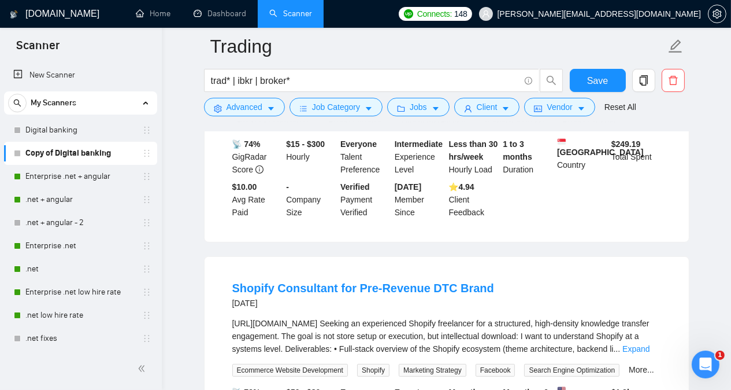
scroll to position [15805, 0]
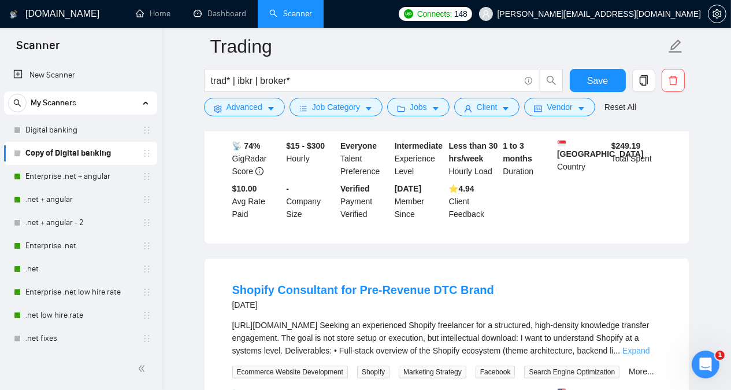
click at [641, 346] on link "Expand" at bounding box center [636, 350] width 27 height 9
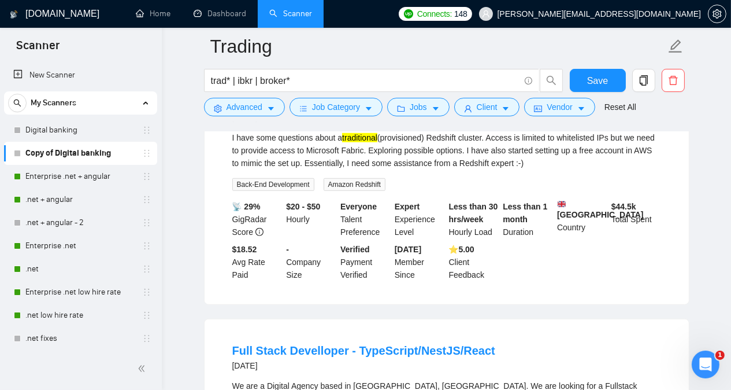
scroll to position [16406, 0]
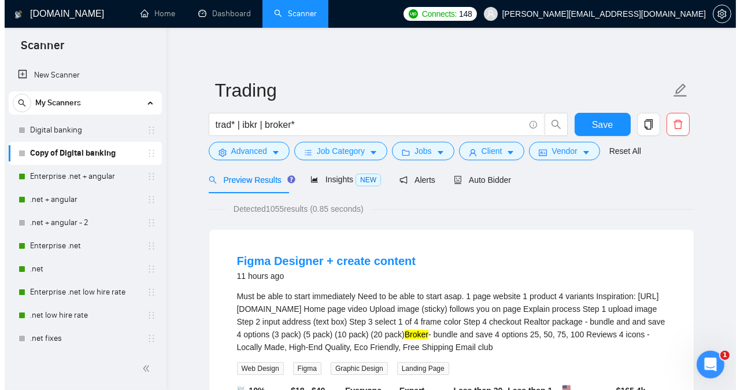
scroll to position [0, 0]
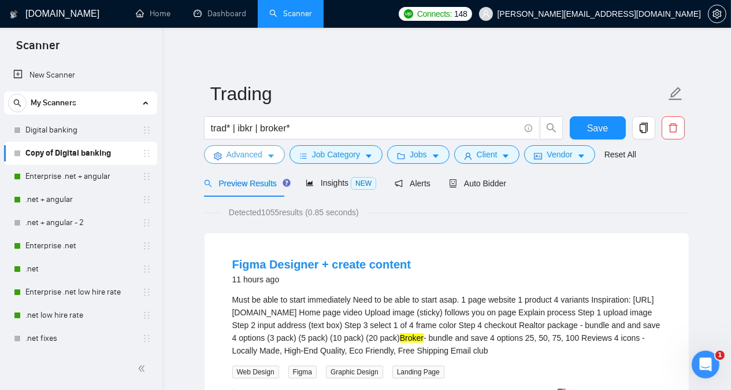
click at [267, 157] on icon "caret-down" at bounding box center [271, 156] width 8 height 8
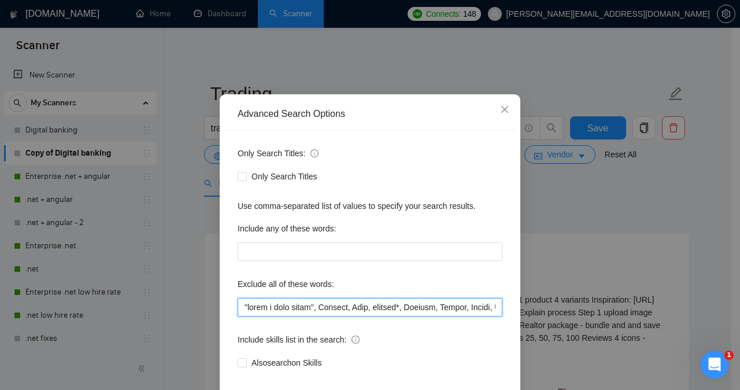
click at [238, 316] on input "text" at bounding box center [370, 307] width 265 height 19
paste input "Avada, Wordpress, UI/UX Designer, trade-offs, Unbounce, Shopify, Progressive We…"
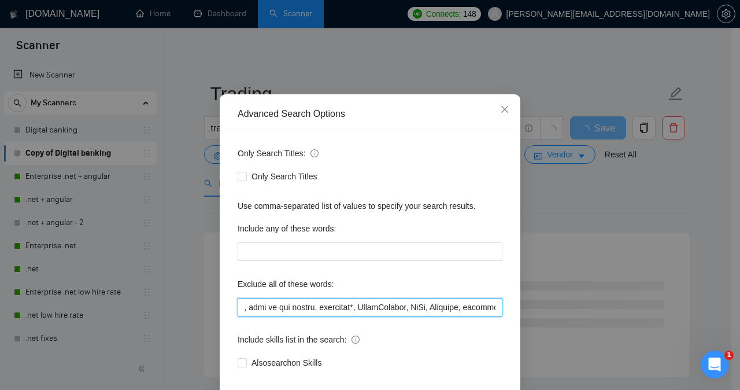
scroll to position [0, 341]
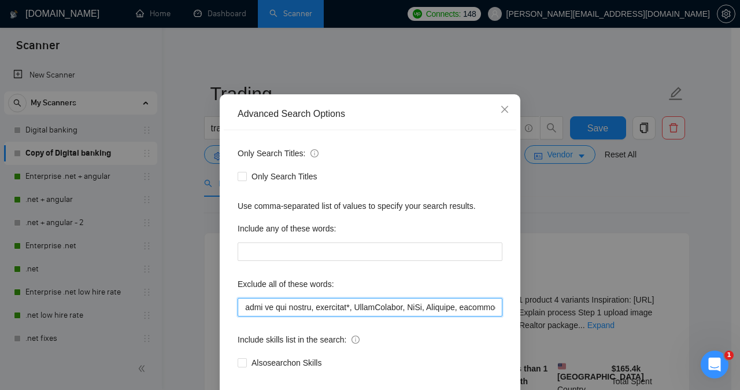
click at [389, 316] on input "text" at bounding box center [370, 307] width 265 height 19
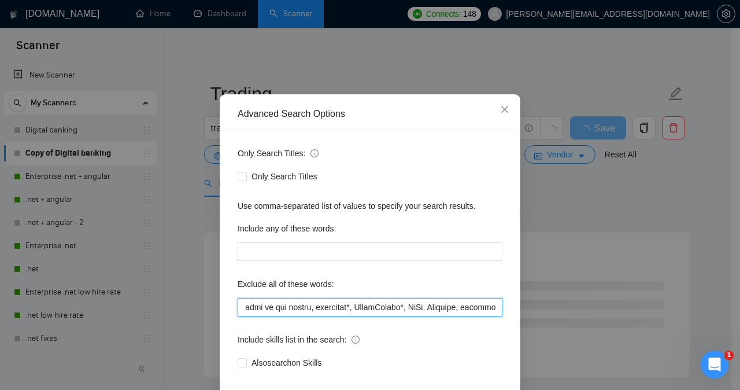
click at [303, 316] on input "text" at bounding box center [370, 307] width 265 height 19
click at [378, 316] on input "text" at bounding box center [370, 307] width 265 height 19
click at [365, 316] on input "text" at bounding box center [370, 307] width 265 height 19
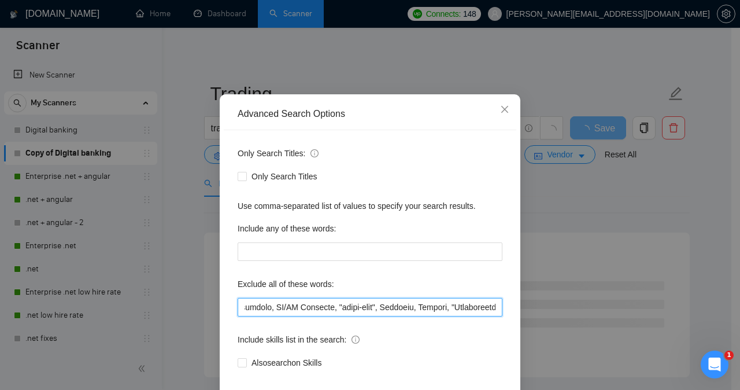
click at [324, 316] on input "text" at bounding box center [370, 307] width 265 height 19
click at [271, 316] on input "text" at bounding box center [370, 307] width 265 height 19
type input "Avada, Wordpress, "UI/UX Designer", "trade-offs", Unbounce, Shopify, "Progressi…"
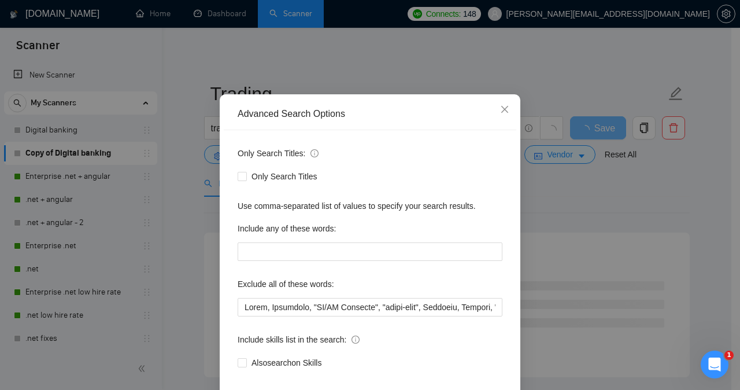
scroll to position [91, 0]
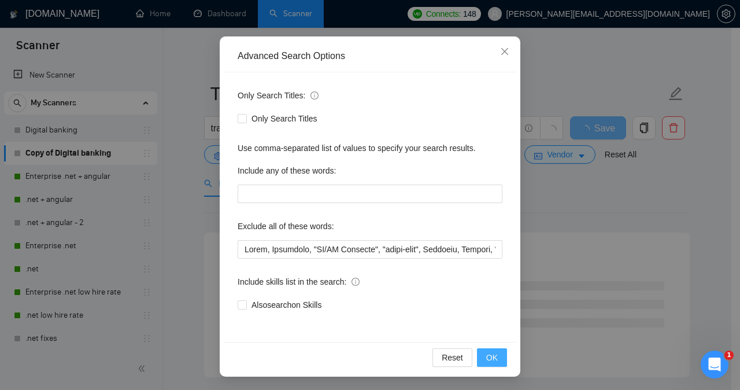
click at [486, 355] on span "OK" at bounding box center [492, 357] width 12 height 13
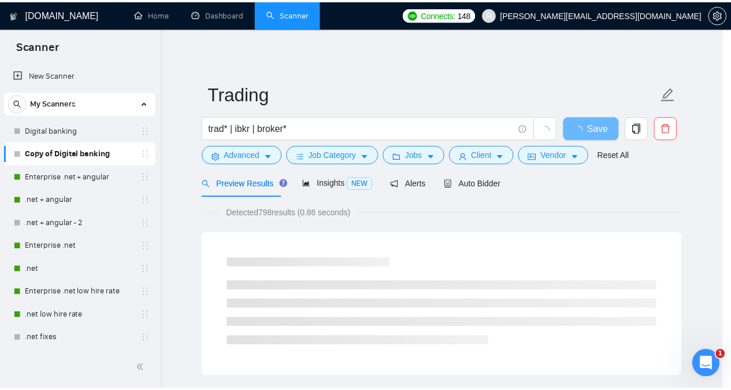
scroll to position [33, 0]
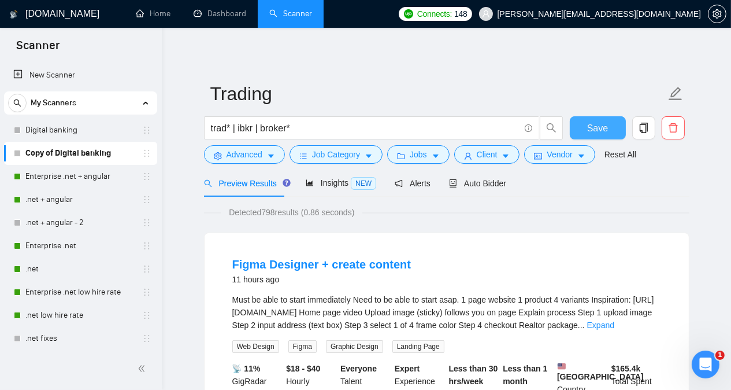
click at [592, 132] on span "Save" at bounding box center [597, 128] width 21 height 14
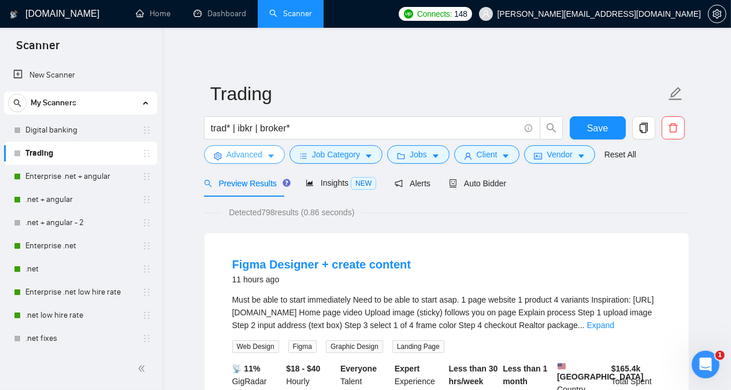
click at [273, 160] on icon "caret-down" at bounding box center [271, 156] width 8 height 8
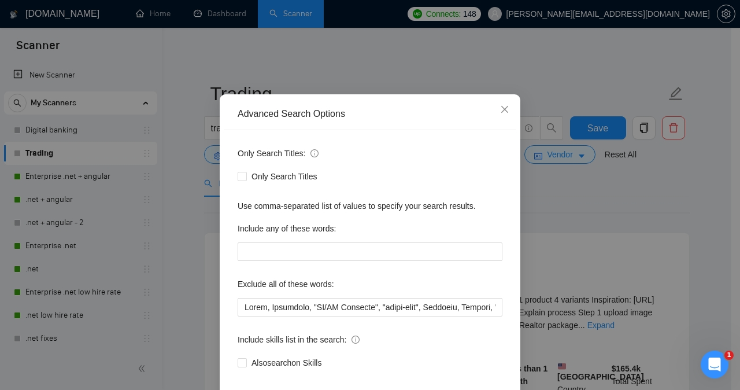
click at [532, 201] on div "Advanced Search Options Only Search Titles: Only Search Titles Use comma-separa…" at bounding box center [370, 195] width 740 height 390
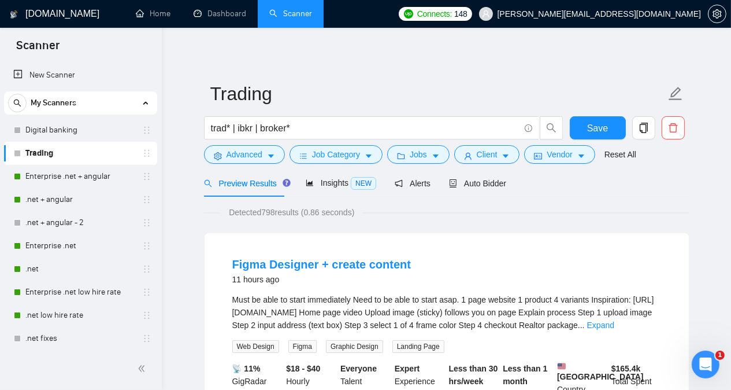
click at [669, 188] on div "Preview Results Insights NEW Alerts Auto Bidder" at bounding box center [447, 182] width 486 height 27
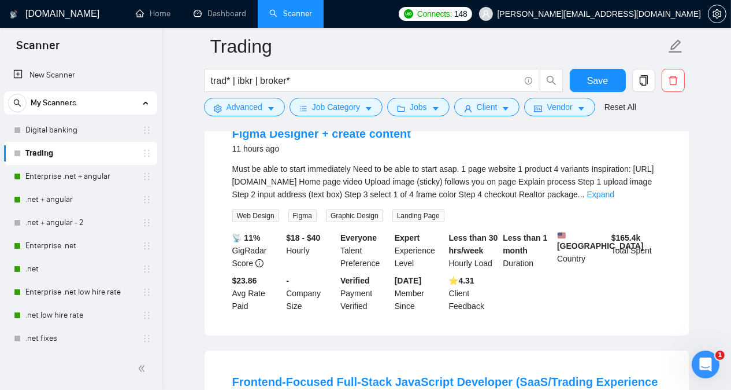
scroll to position [139, 0]
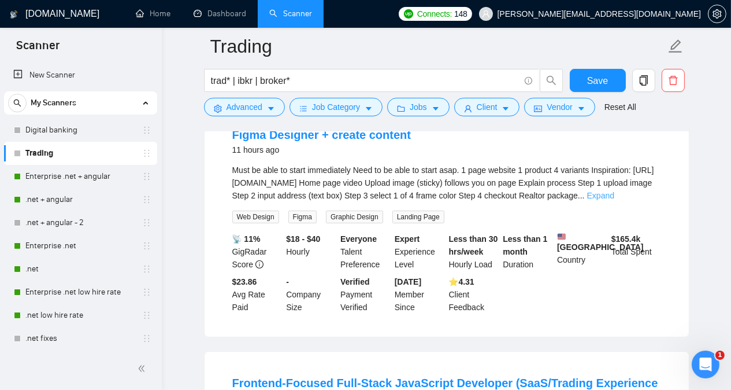
click at [615, 195] on link "Expand" at bounding box center [600, 195] width 27 height 9
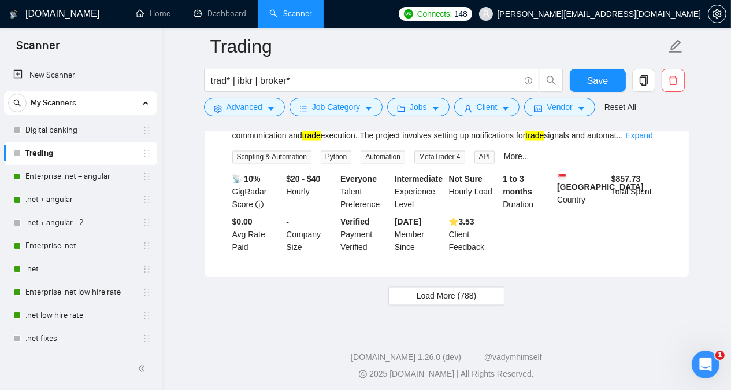
scroll to position [2485, 0]
click at [442, 294] on span "Load More (788)" at bounding box center [447, 295] width 60 height 13
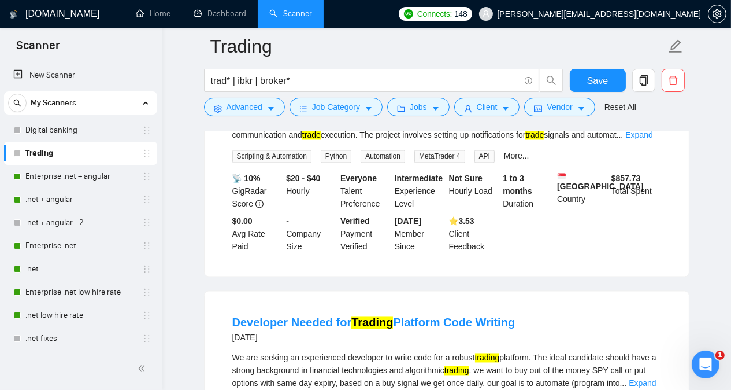
click at [706, 242] on main "Trading trad* | ibkr | broker* Save Advanced Job Category Jobs Client Vendor Re…" at bounding box center [446, 192] width 532 height 5262
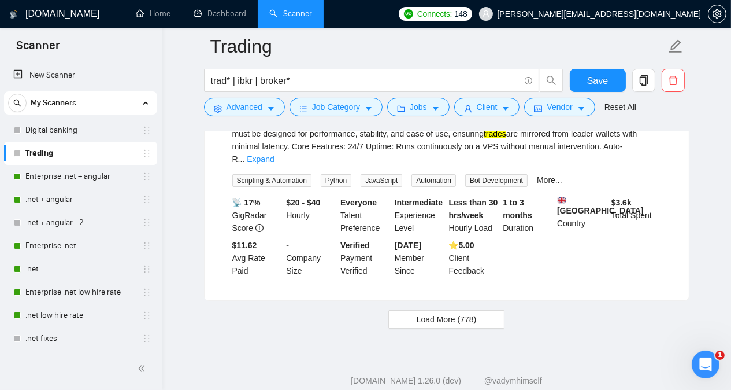
scroll to position [4984, 0]
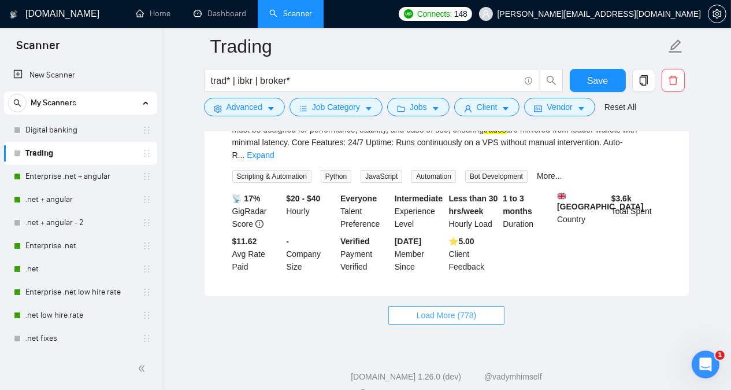
click at [448, 309] on span "Load More (778)" at bounding box center [447, 315] width 60 height 13
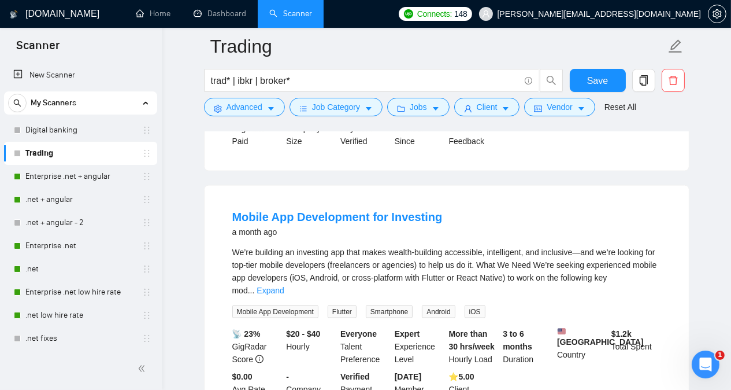
scroll to position [6927, 0]
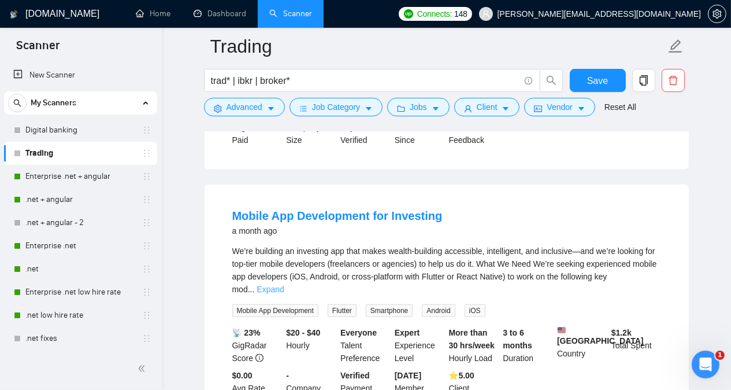
click at [284, 284] on link "Expand" at bounding box center [270, 288] width 27 height 9
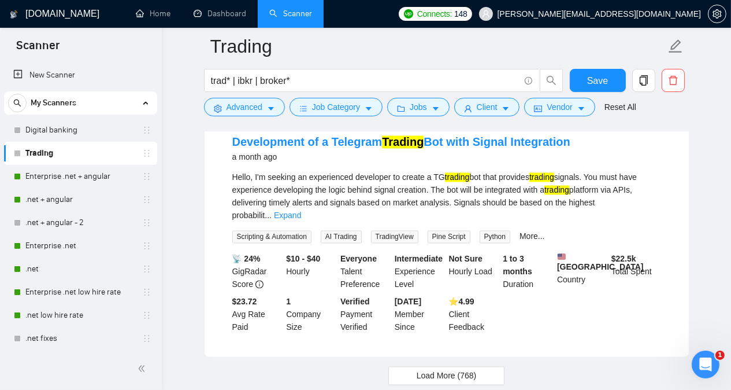
scroll to position [7589, 0]
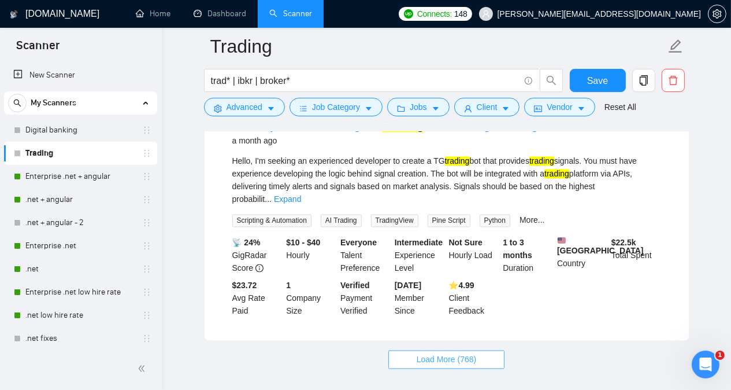
click at [470, 350] on button "Load More (768)" at bounding box center [447, 359] width 117 height 19
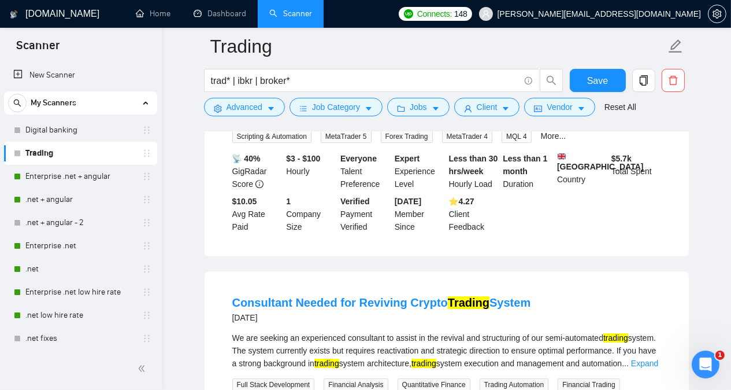
scroll to position [9277, 0]
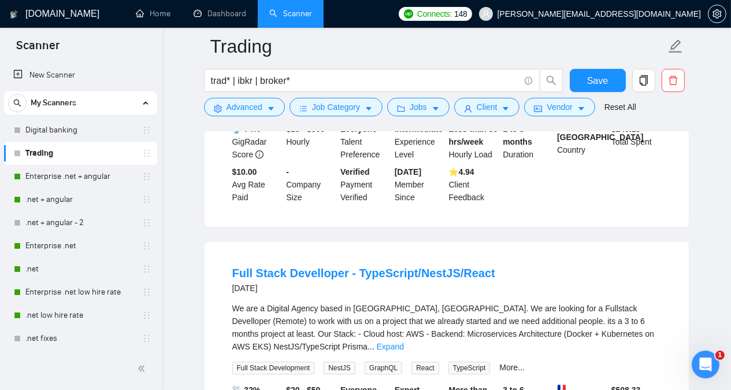
scroll to position [9554, 0]
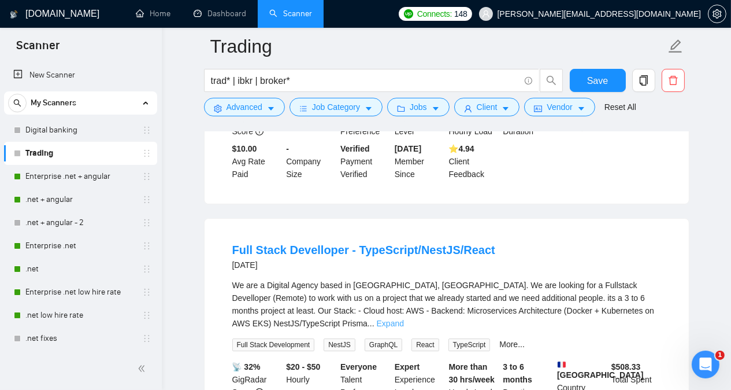
click at [404, 319] on link "Expand" at bounding box center [390, 323] width 27 height 9
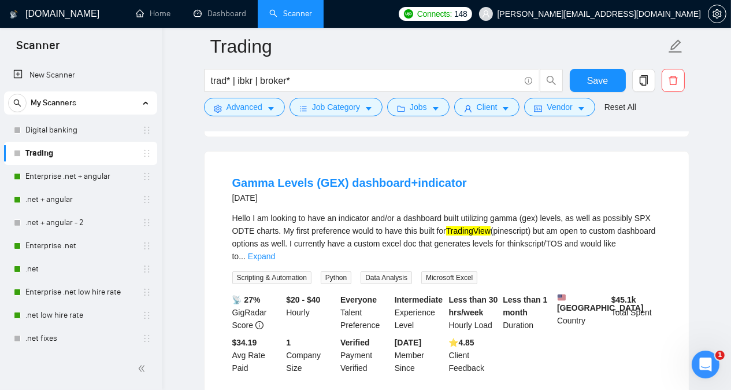
scroll to position [10146, 0]
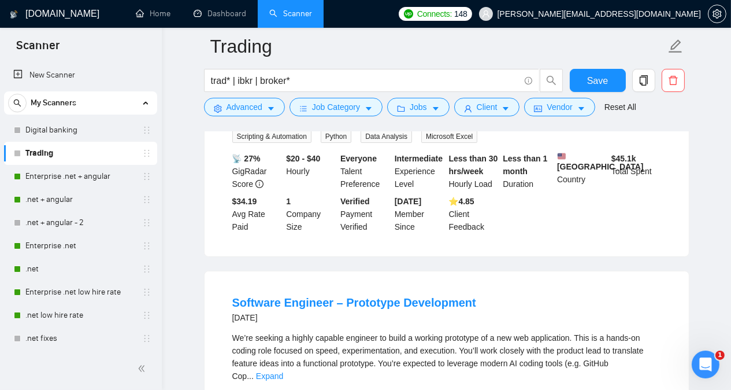
scroll to position [10331, 0]
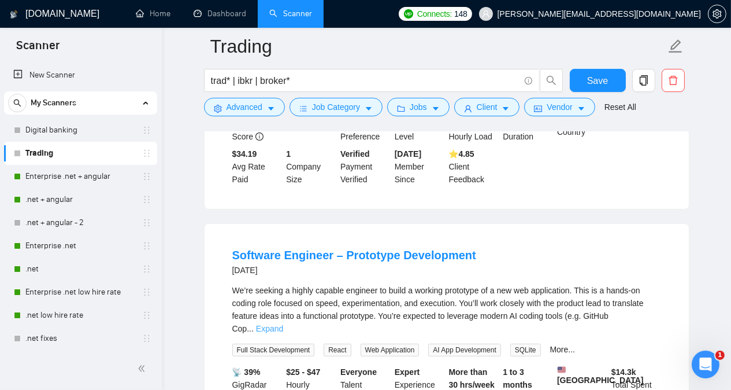
click at [283, 324] on link "Expand" at bounding box center [269, 328] width 27 height 9
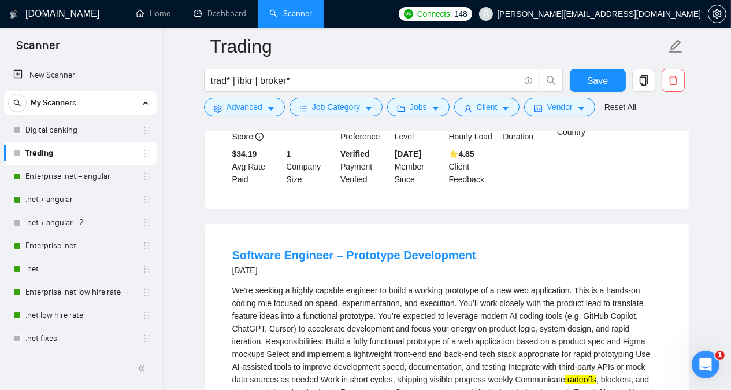
click at [565, 375] on mark "tradeoffs" at bounding box center [580, 379] width 31 height 9
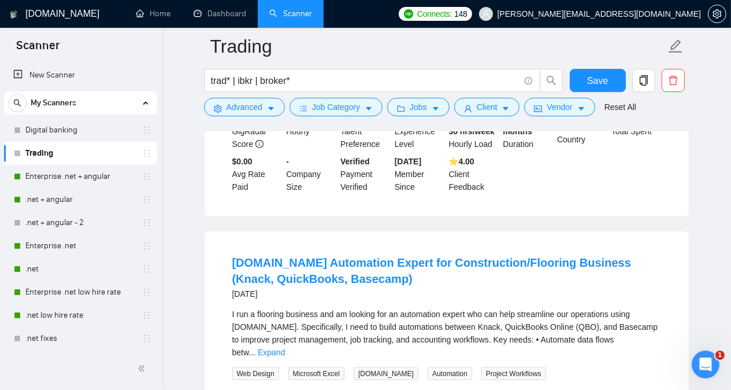
scroll to position [11441, 0]
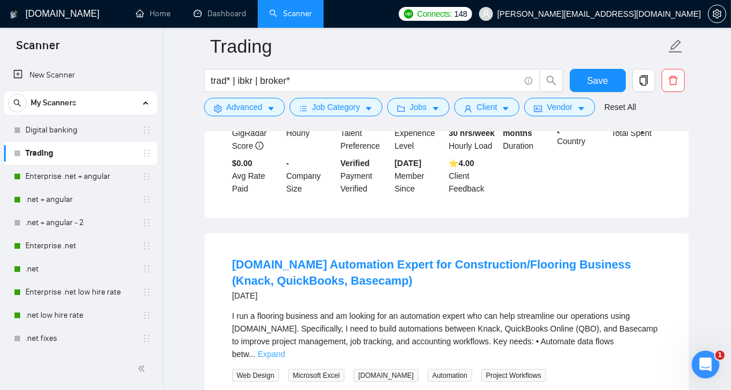
click at [285, 349] on link "Expand" at bounding box center [271, 353] width 27 height 9
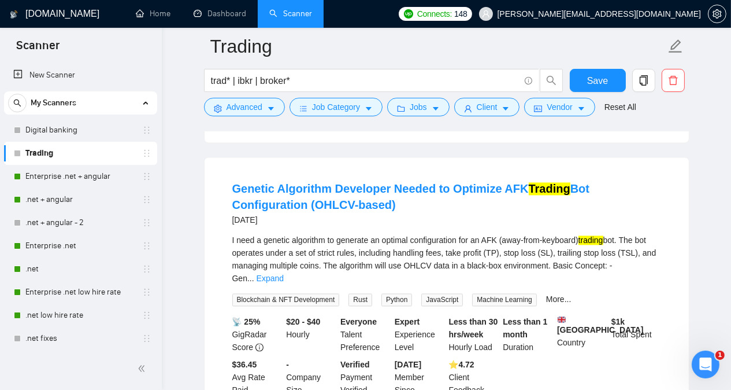
scroll to position [12905, 0]
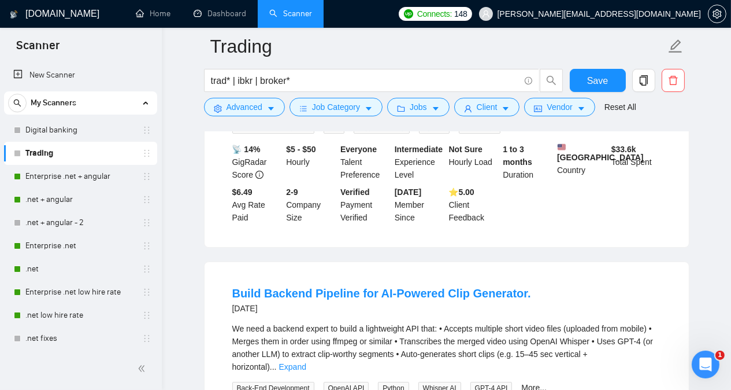
scroll to position [14801, 0]
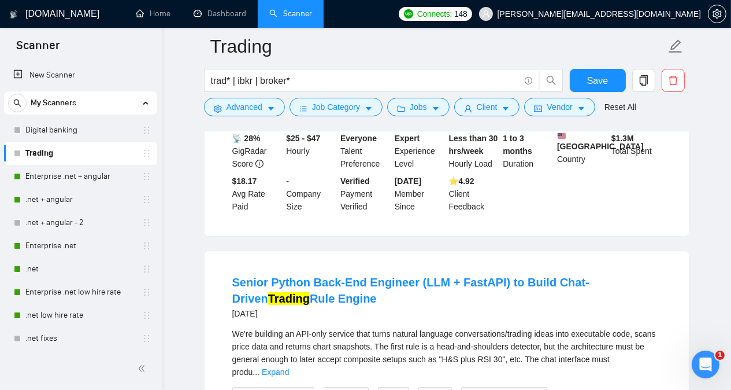
scroll to position [15490, 0]
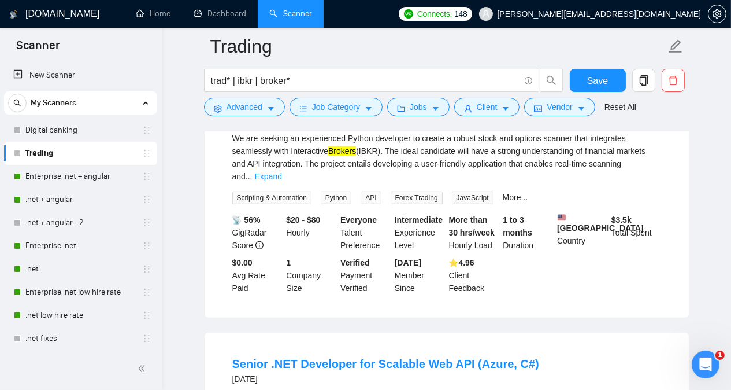
scroll to position [16346, 0]
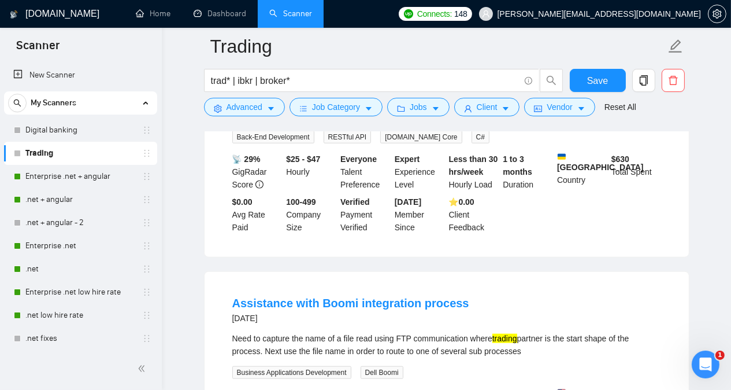
scroll to position [16716, 0]
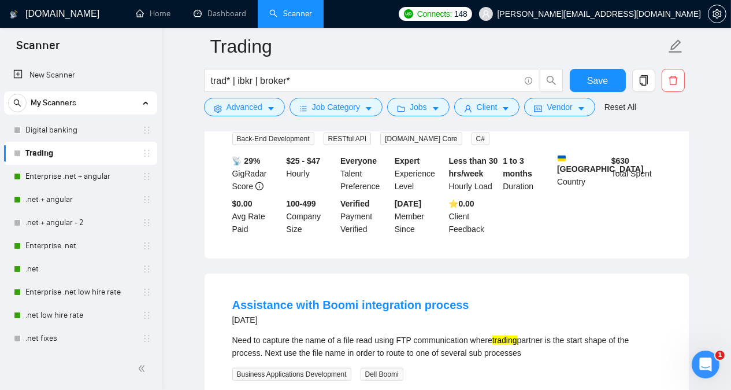
click at [399, 334] on div "Need to capture the name of a file read using FTP communication where trading p…" at bounding box center [446, 346] width 429 height 25
